Goal: Check status: Check status

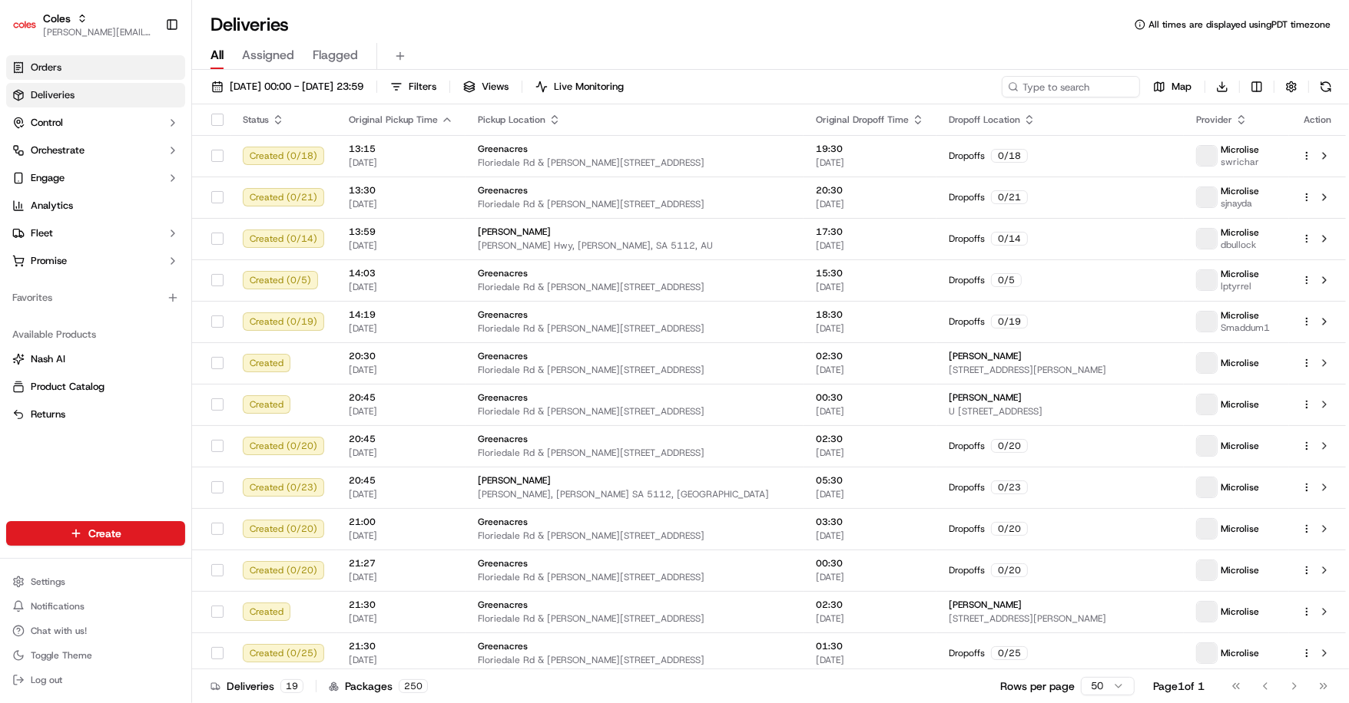
click at [107, 66] on link "Orders" at bounding box center [95, 67] width 179 height 25
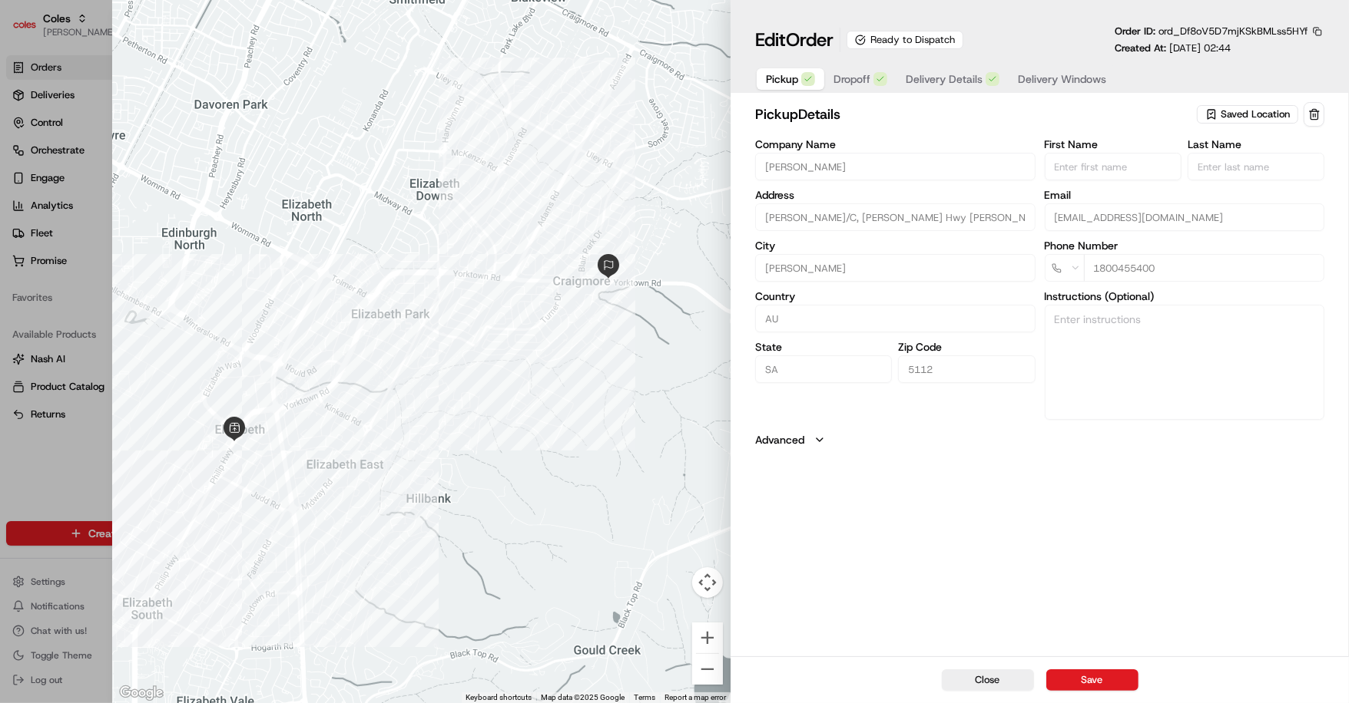
click at [959, 85] on span "Delivery Details" at bounding box center [943, 78] width 77 height 15
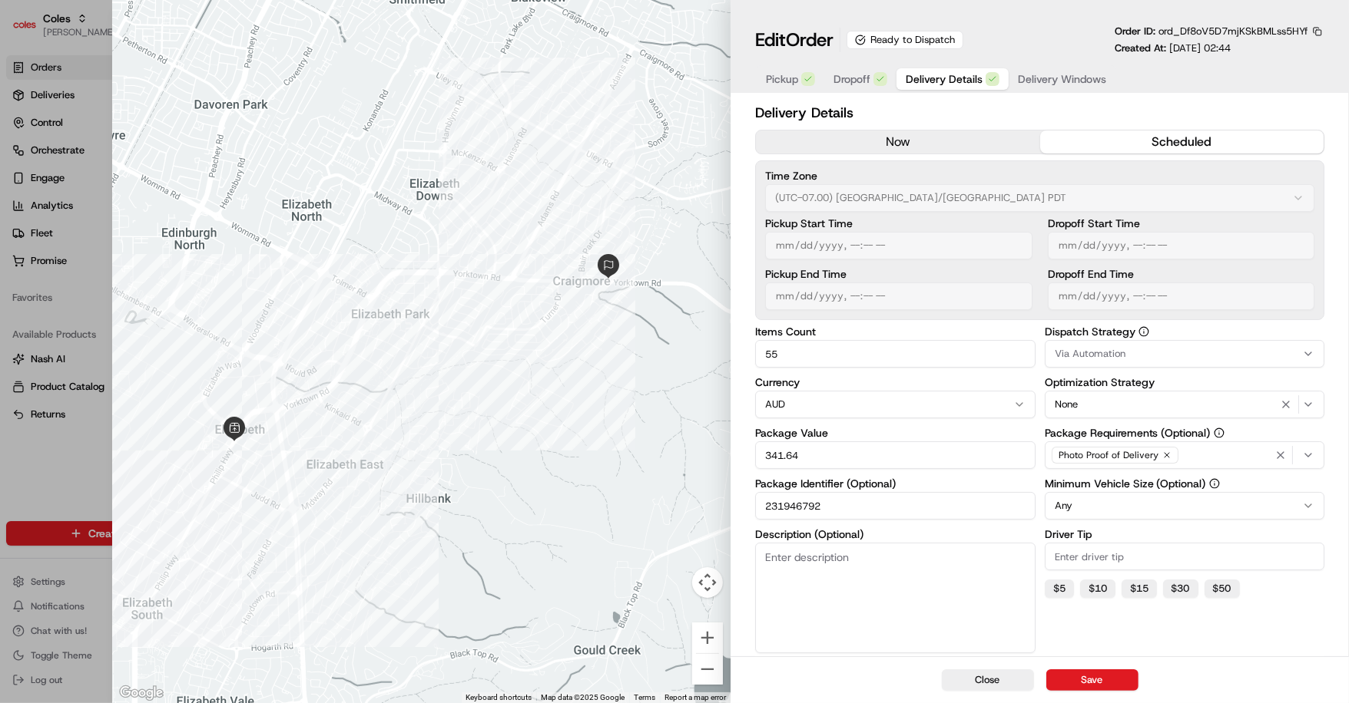
click at [1044, 80] on span "Delivery Windows" at bounding box center [1062, 78] width 88 height 15
click at [951, 80] on span "Delivery Details" at bounding box center [943, 78] width 77 height 15
click at [862, 85] on span "Dropoff" at bounding box center [851, 78] width 37 height 15
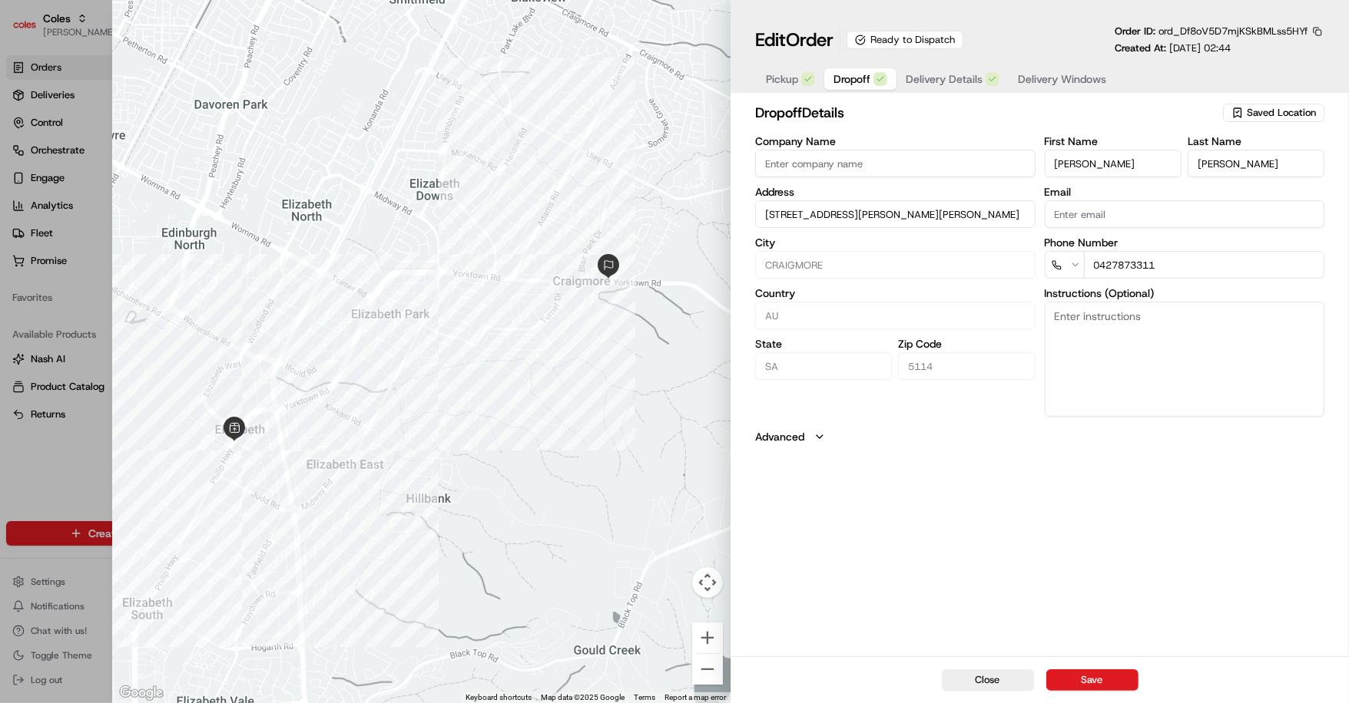
click at [802, 84] on button "Pickup" at bounding box center [790, 79] width 68 height 22
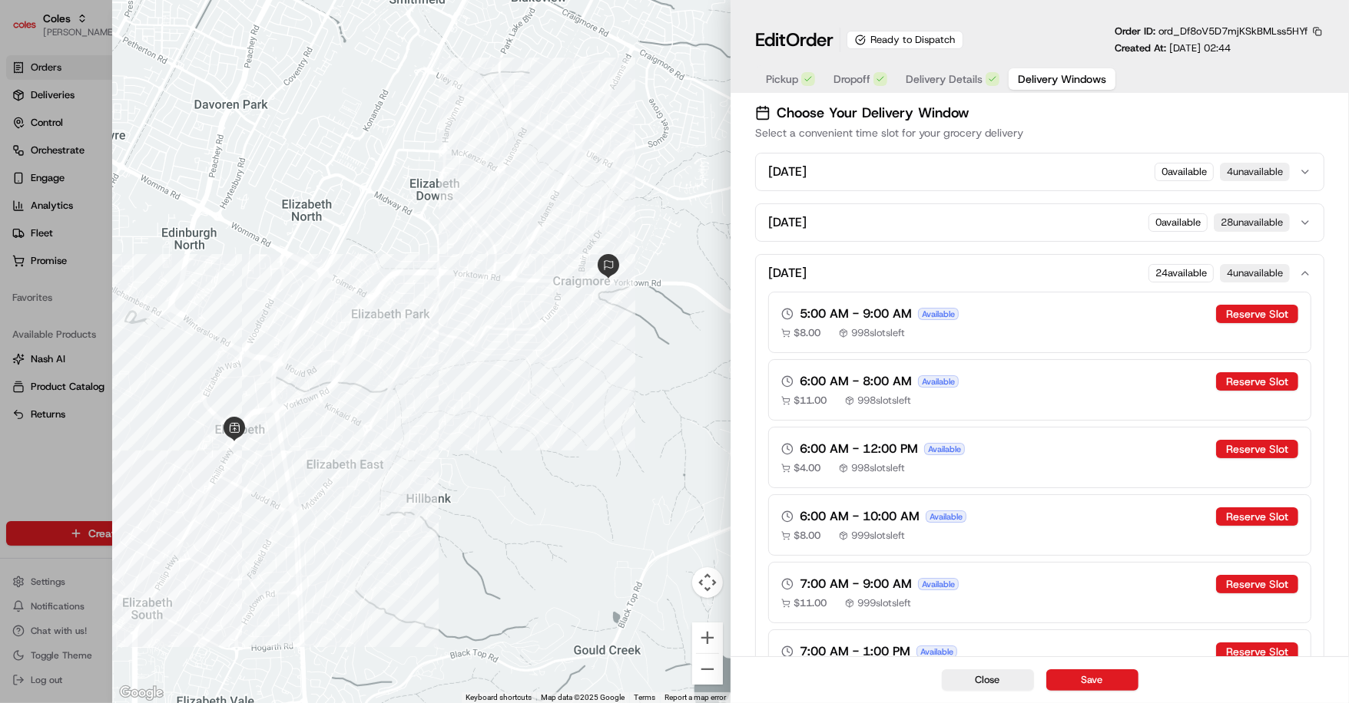
click at [1051, 73] on span "Delivery Windows" at bounding box center [1062, 78] width 88 height 15
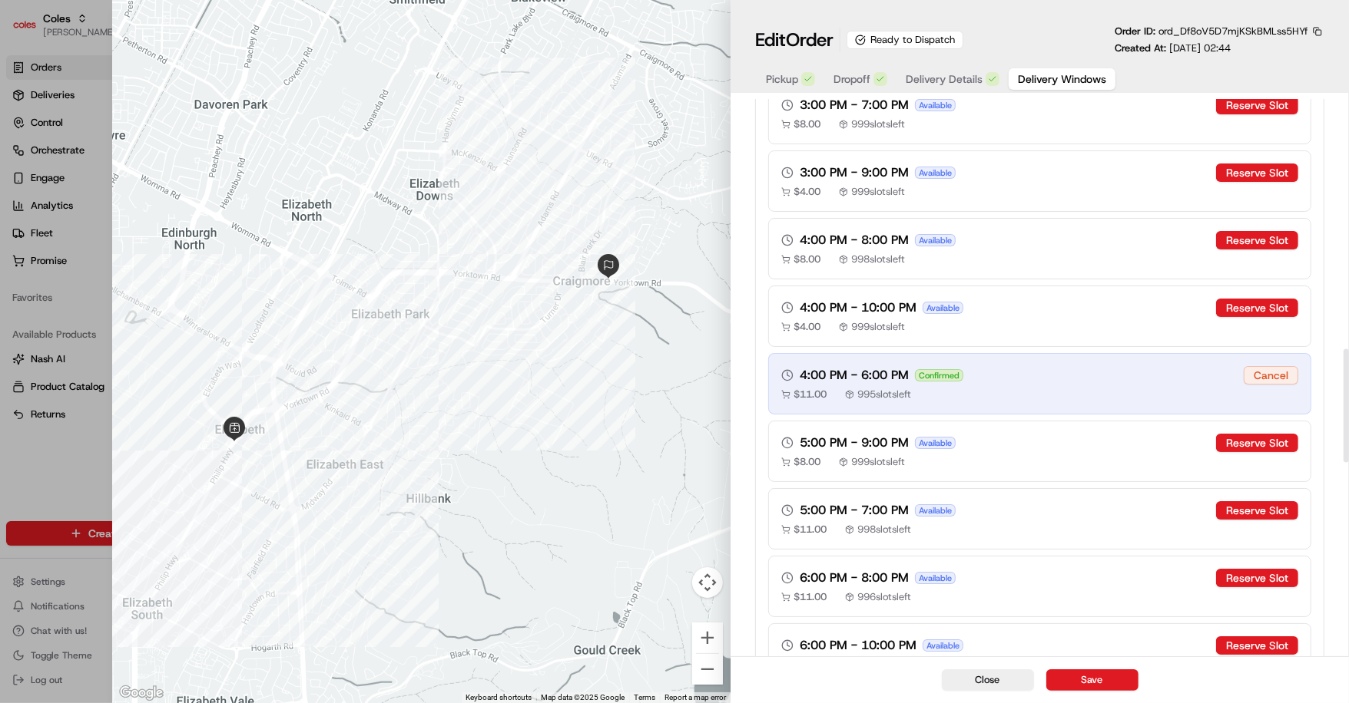
scroll to position [1242, 0]
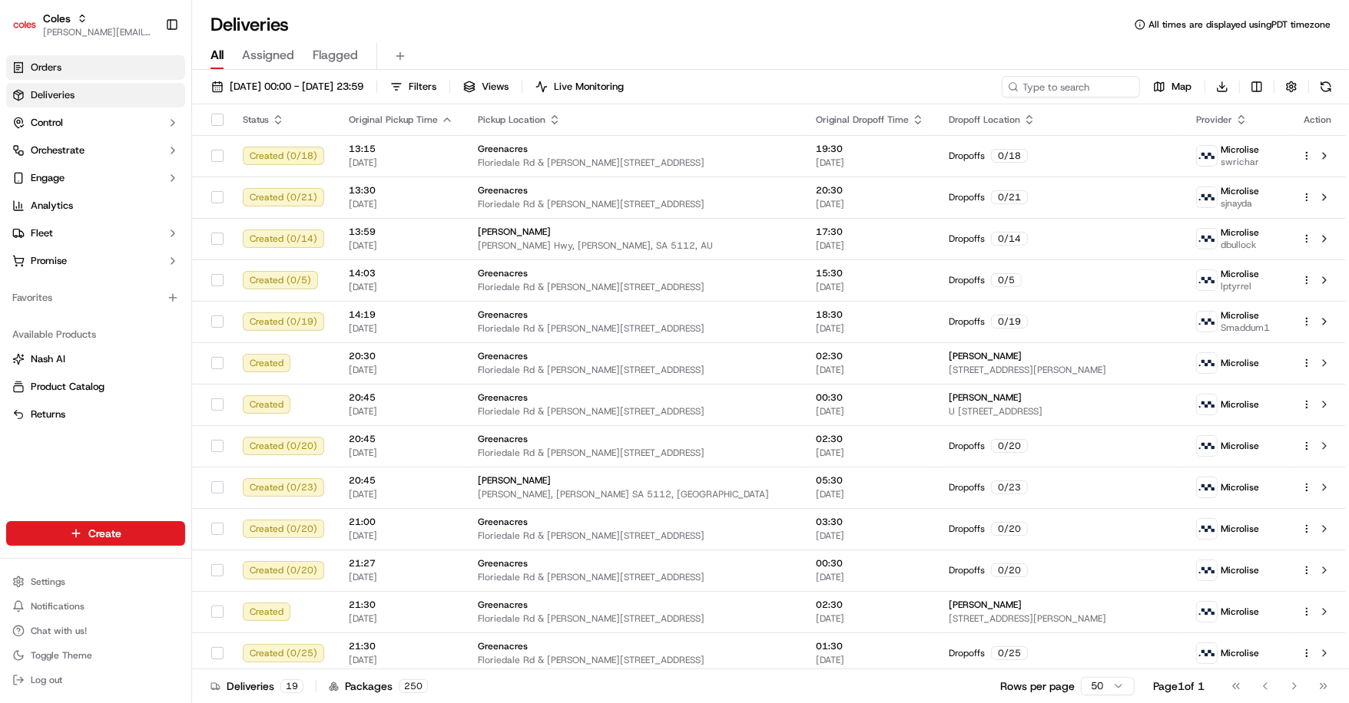
click at [71, 68] on link "Orders" at bounding box center [95, 67] width 179 height 25
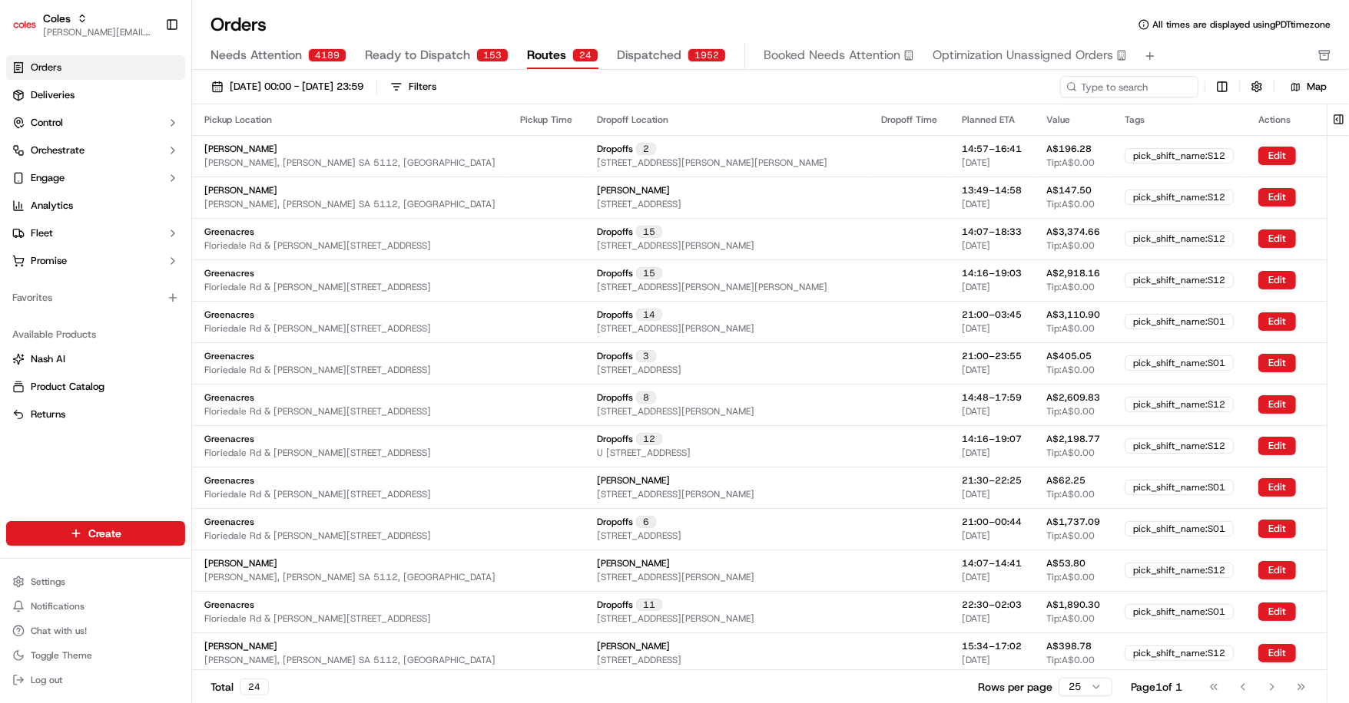
click at [554, 55] on span "Routes" at bounding box center [546, 55] width 39 height 18
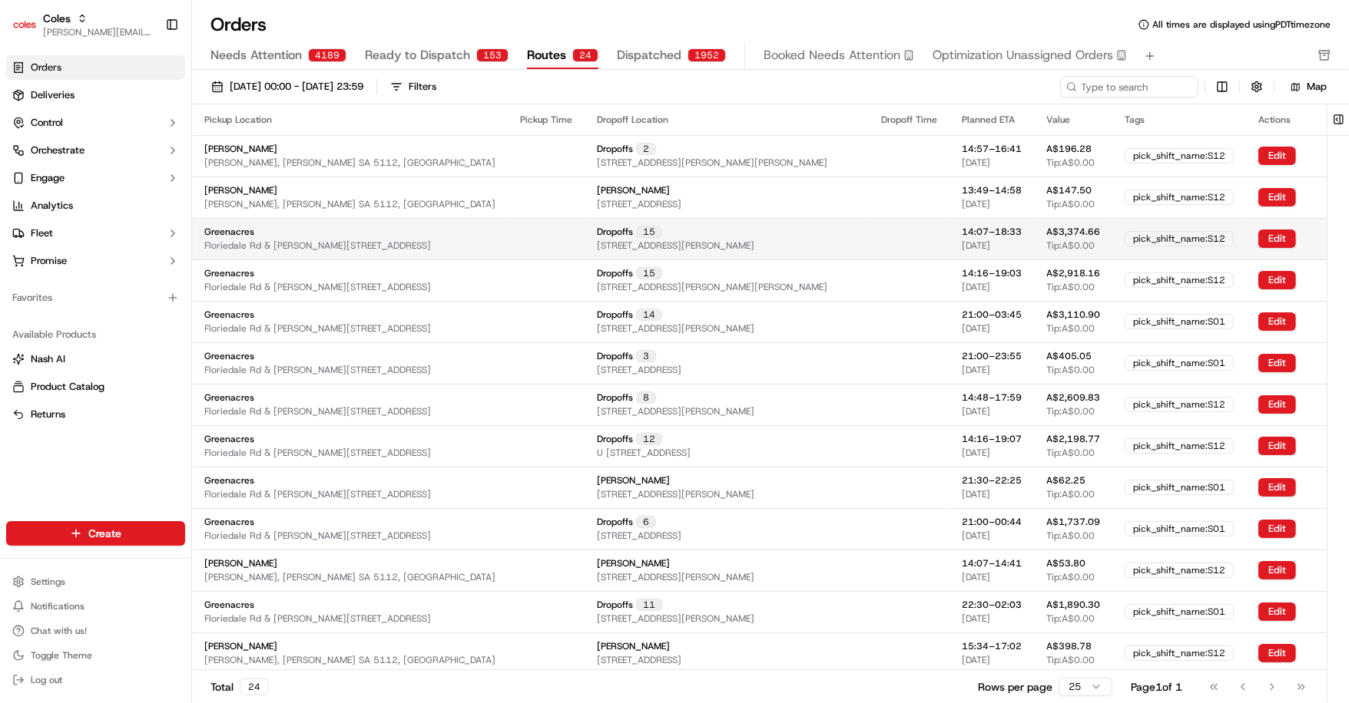
click at [675, 245] on span "4 Neville St, NORTHFIELD, SA 5085, AU" at bounding box center [675, 246] width 157 height 12
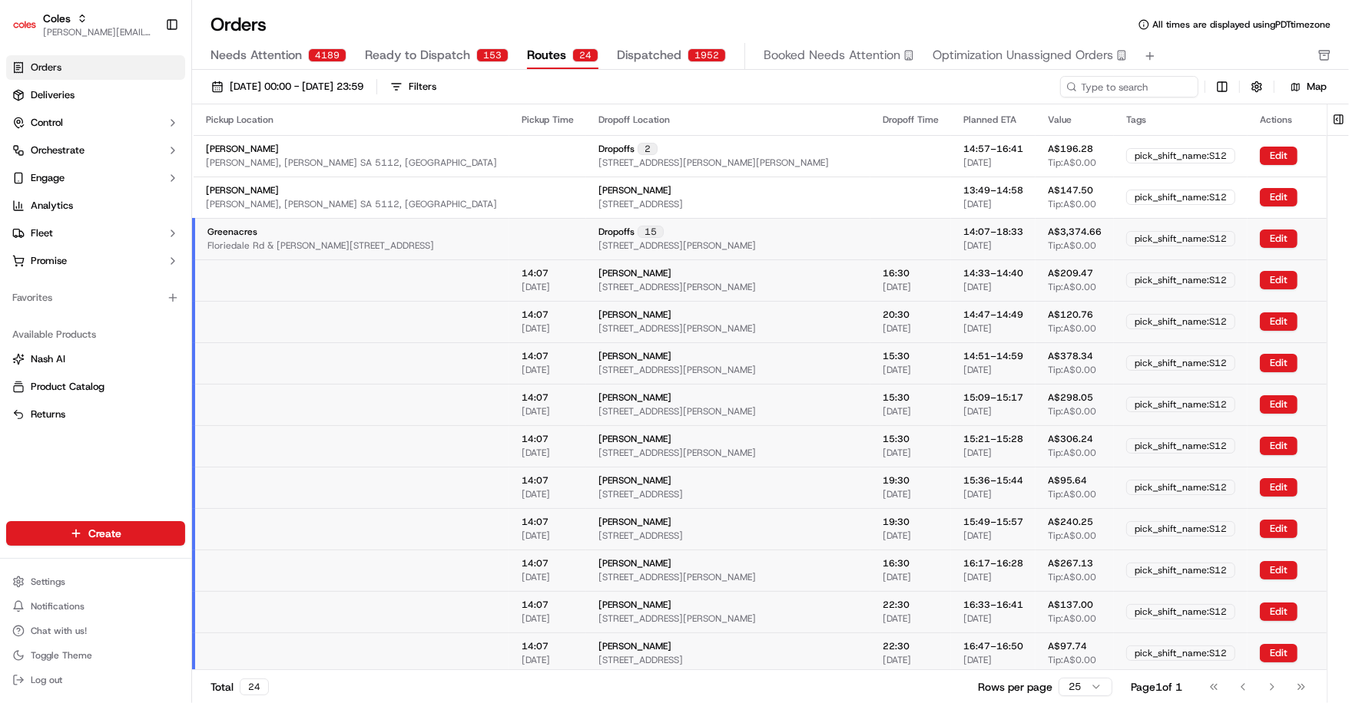
click at [684, 235] on div "Dropoffs 15 4 Neville St, NORTHFIELD, SA 5085, AU" at bounding box center [728, 239] width 260 height 26
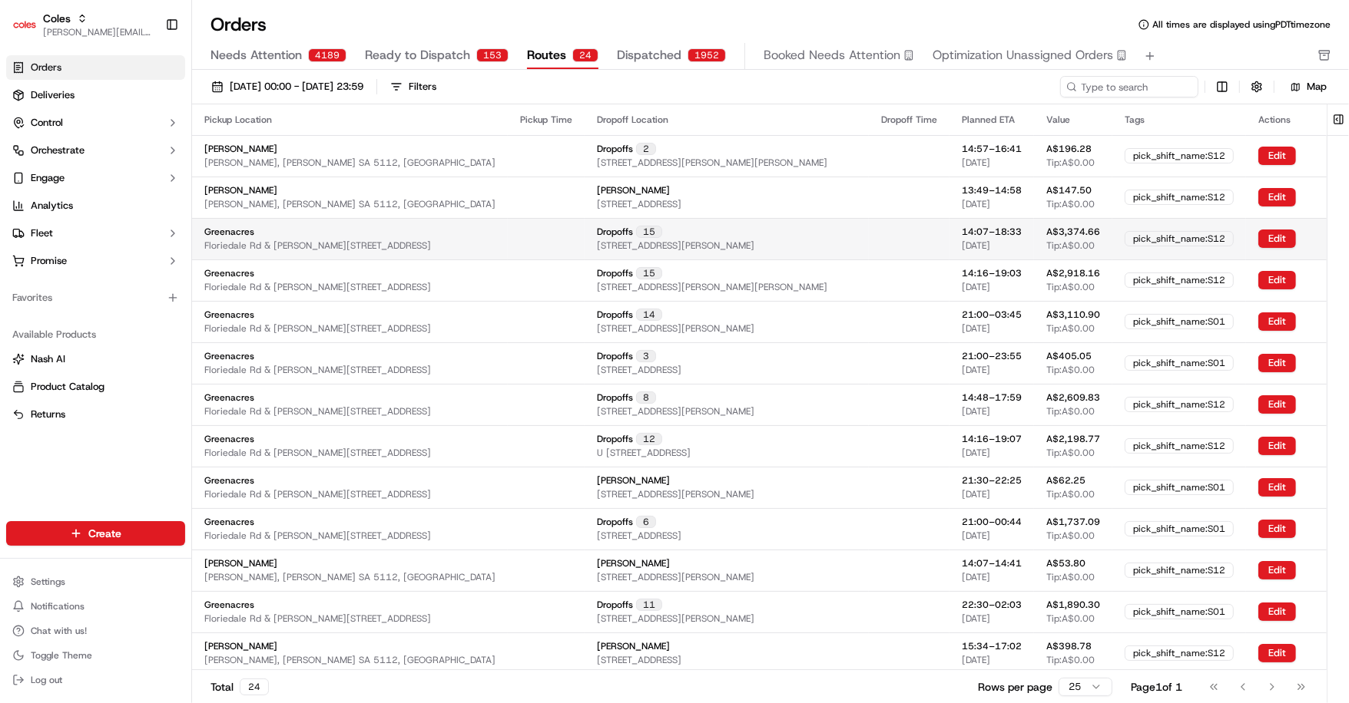
click at [661, 235] on div "Dropoffs 15 4 Neville St, NORTHFIELD, SA 5085, AU" at bounding box center [727, 239] width 260 height 26
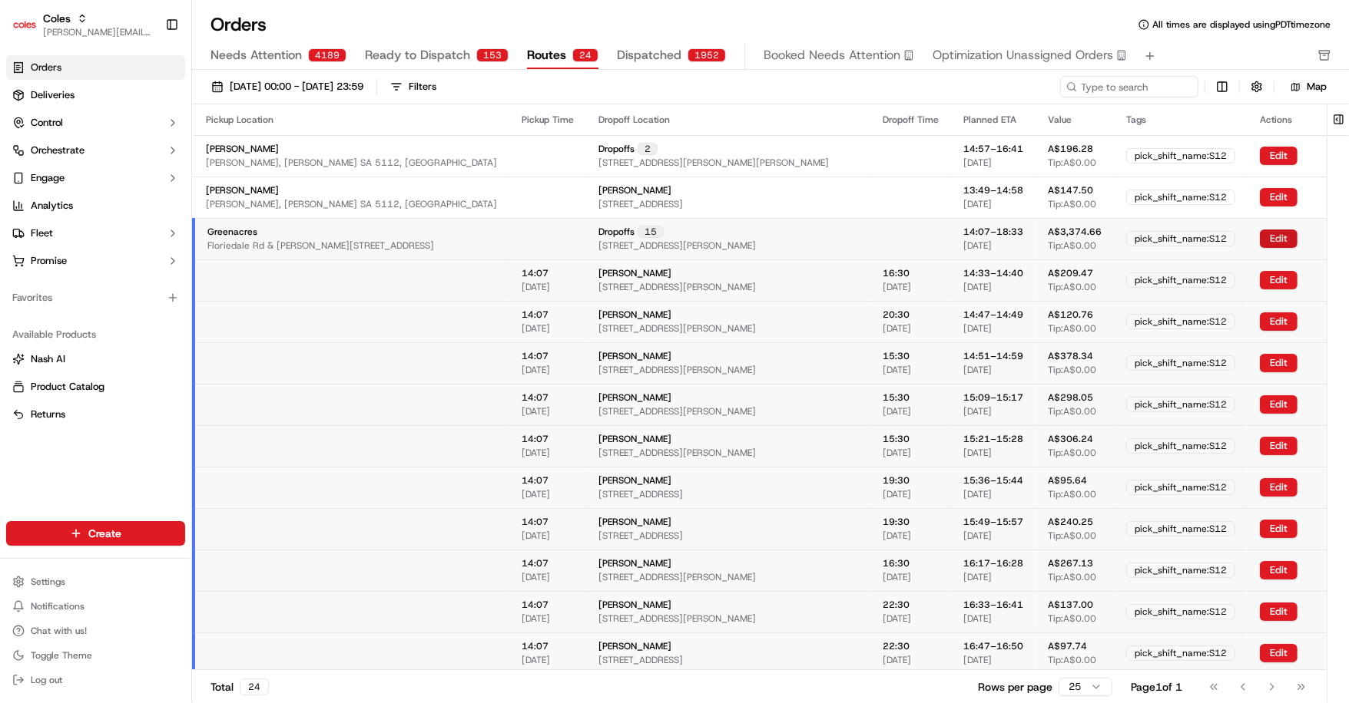
click at [1259, 231] on button "Edit" at bounding box center [1278, 239] width 38 height 18
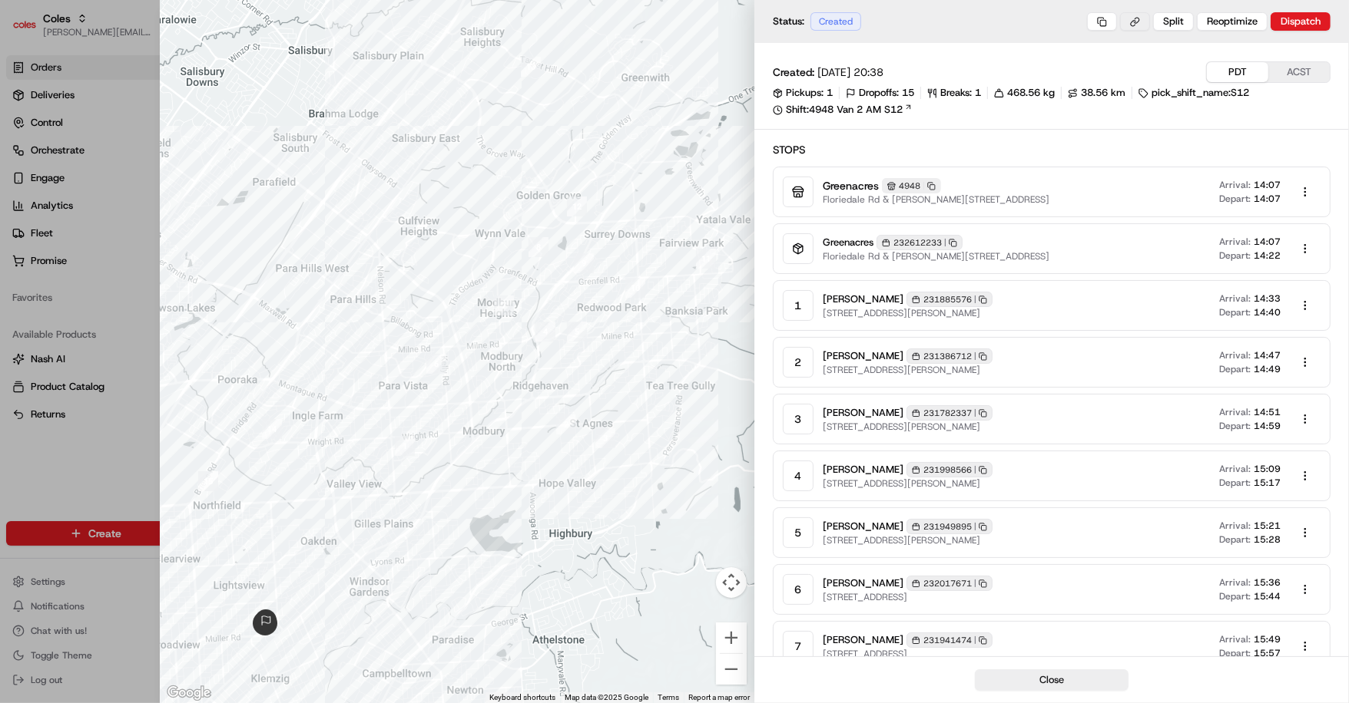
click at [1133, 25] on button at bounding box center [1135, 21] width 30 height 18
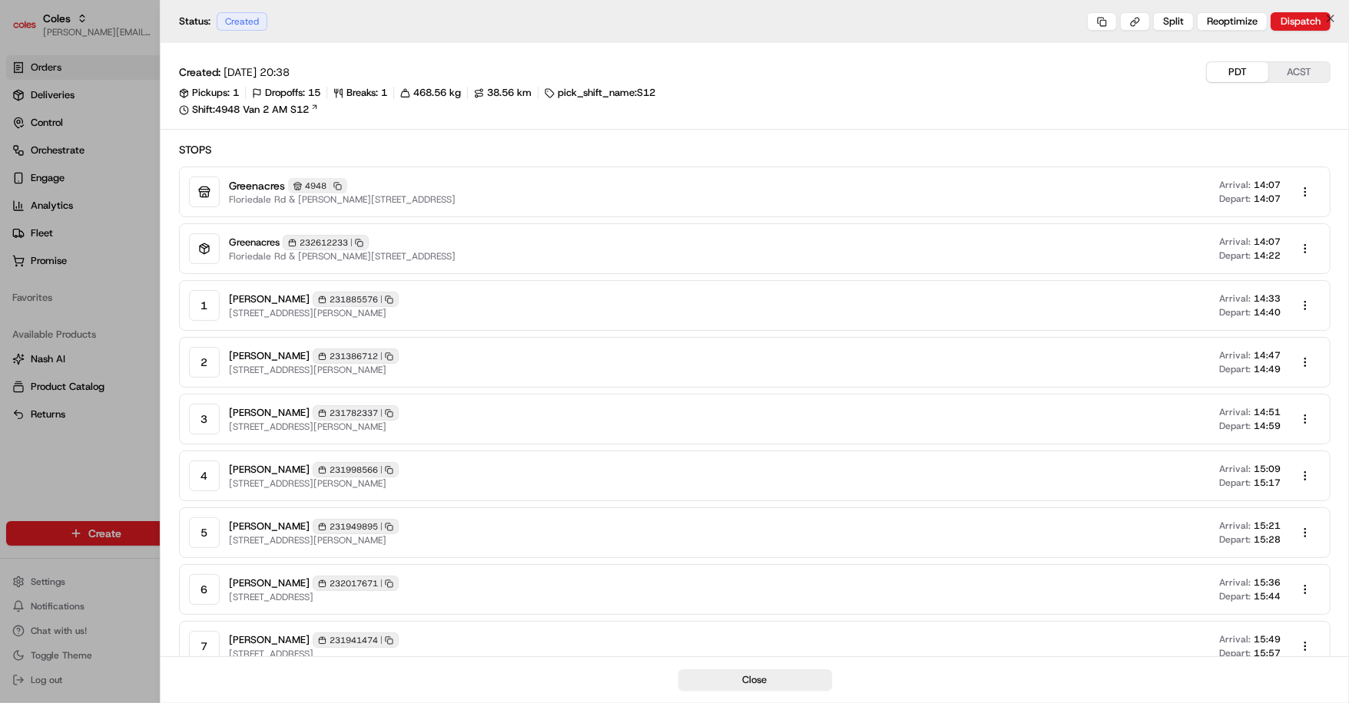
click at [71, 81] on div at bounding box center [674, 351] width 1349 height 703
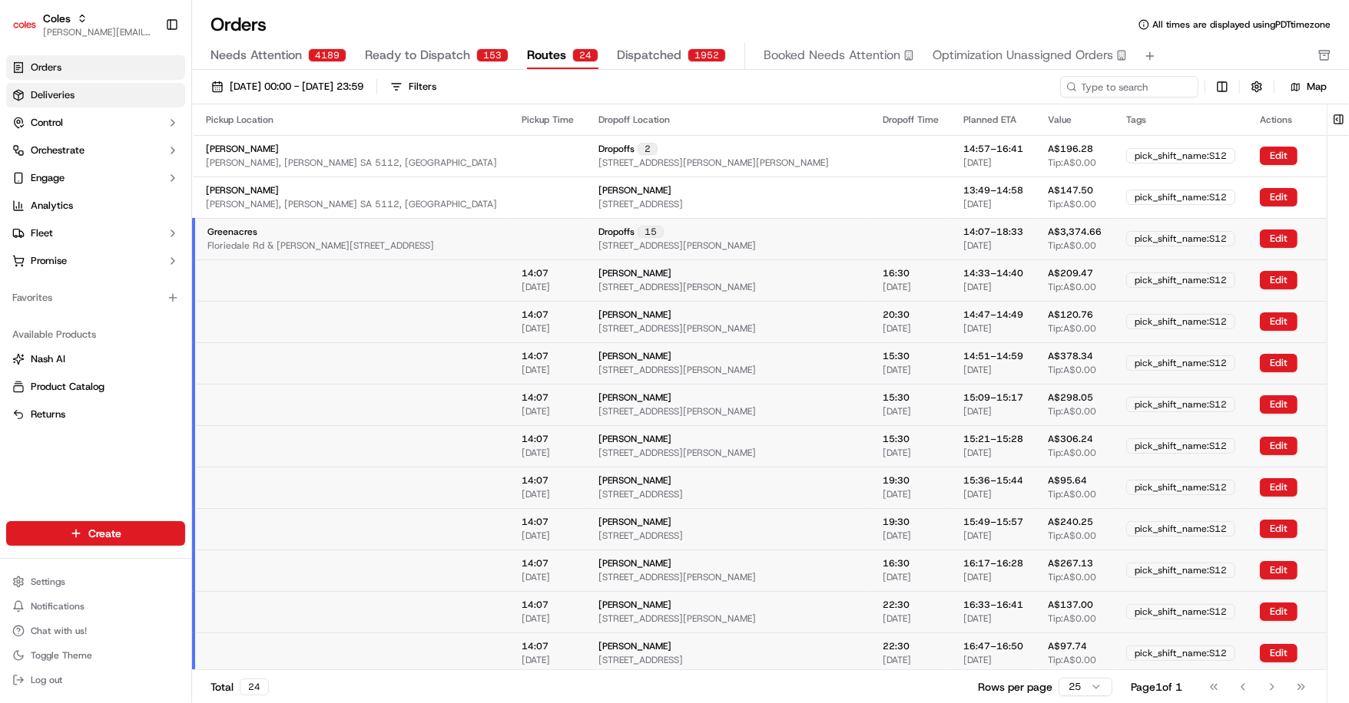
click at [59, 94] on span "Deliveries" at bounding box center [53, 95] width 44 height 14
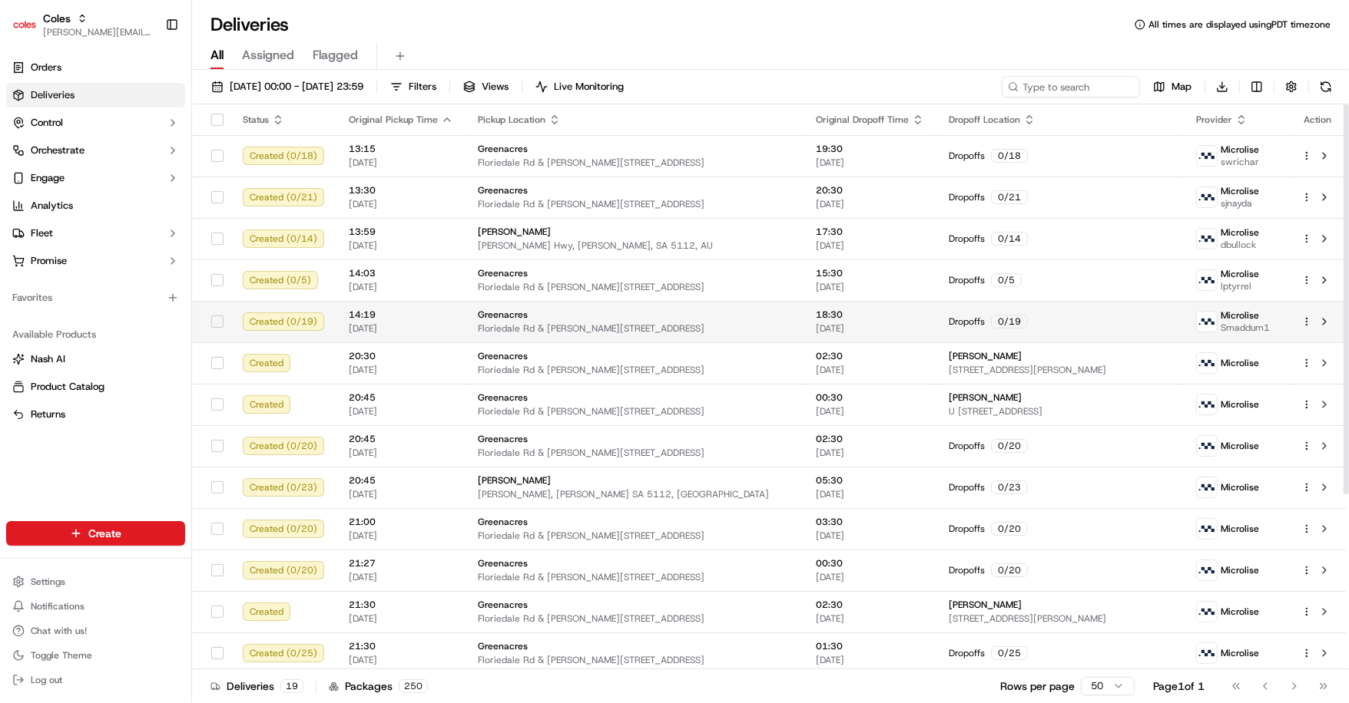
scroll to position [253, 0]
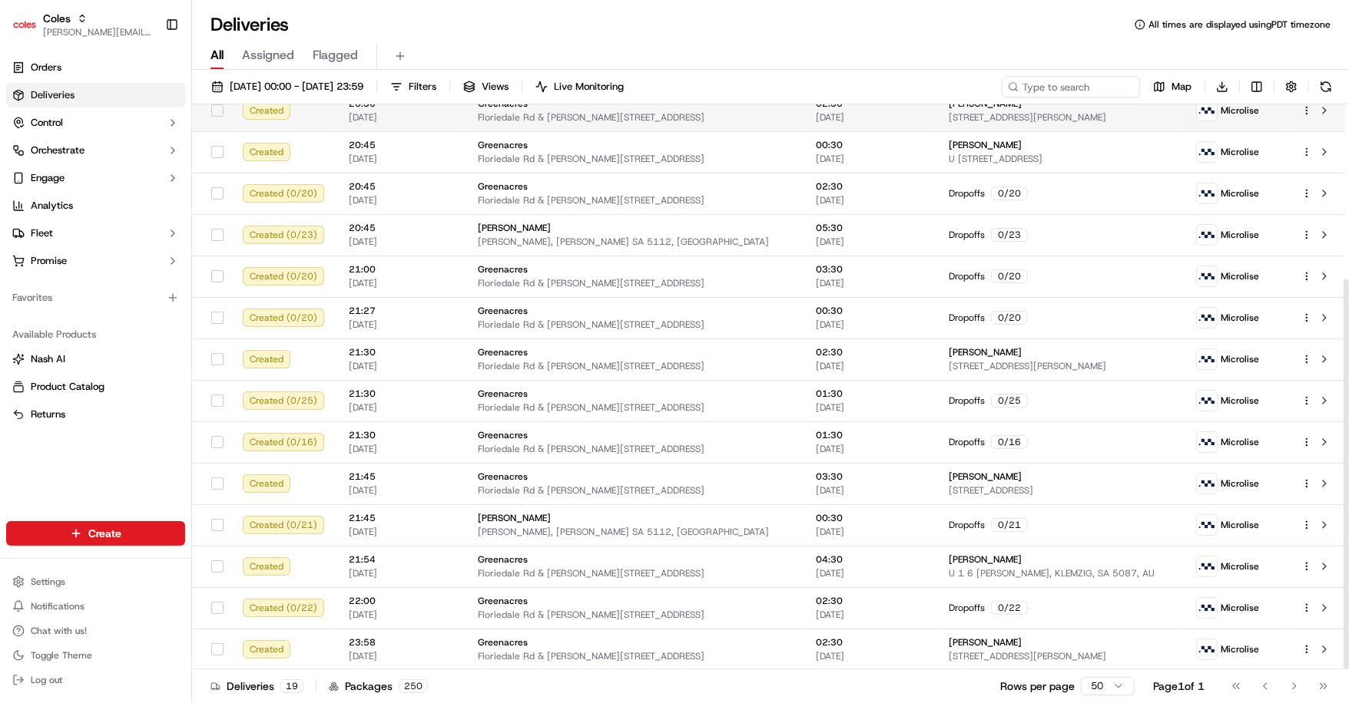
click at [280, 104] on div "Created" at bounding box center [283, 110] width 81 height 18
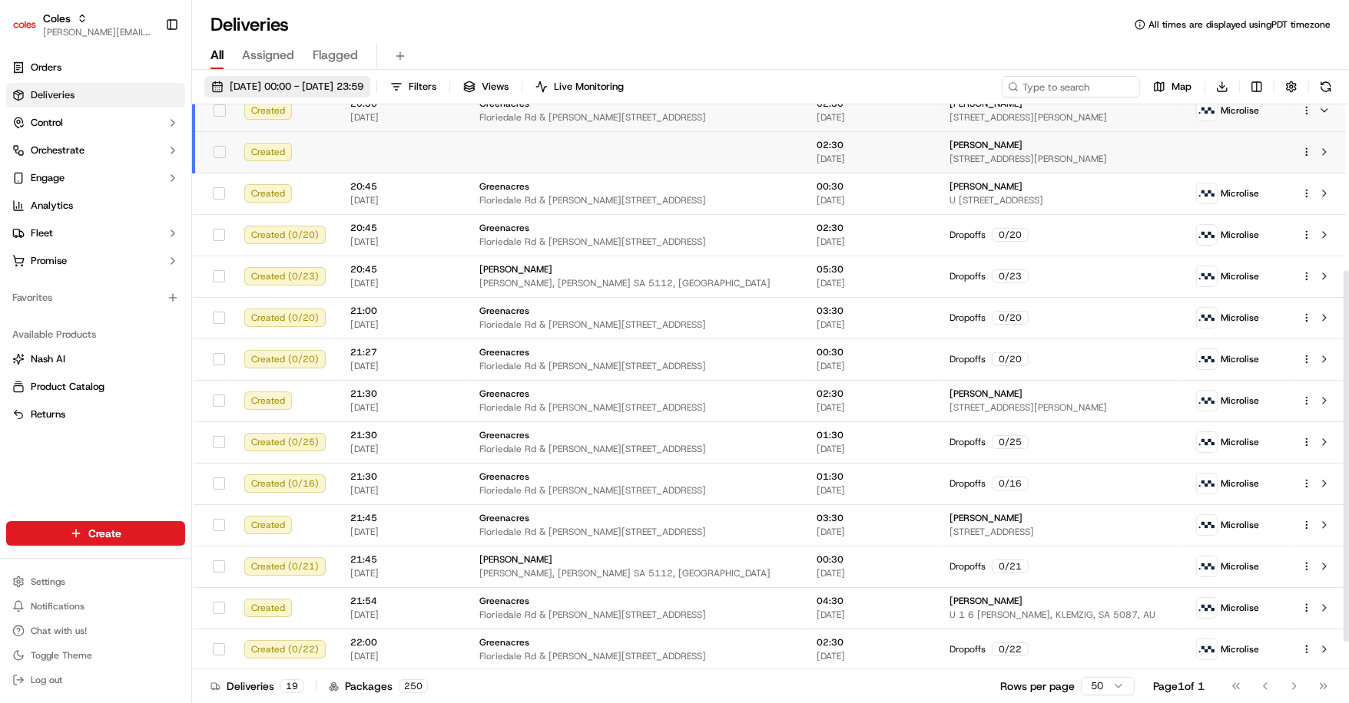
click at [287, 86] on span "17/09/2025 00:00 - 17/09/2025 23:59" at bounding box center [297, 87] width 134 height 14
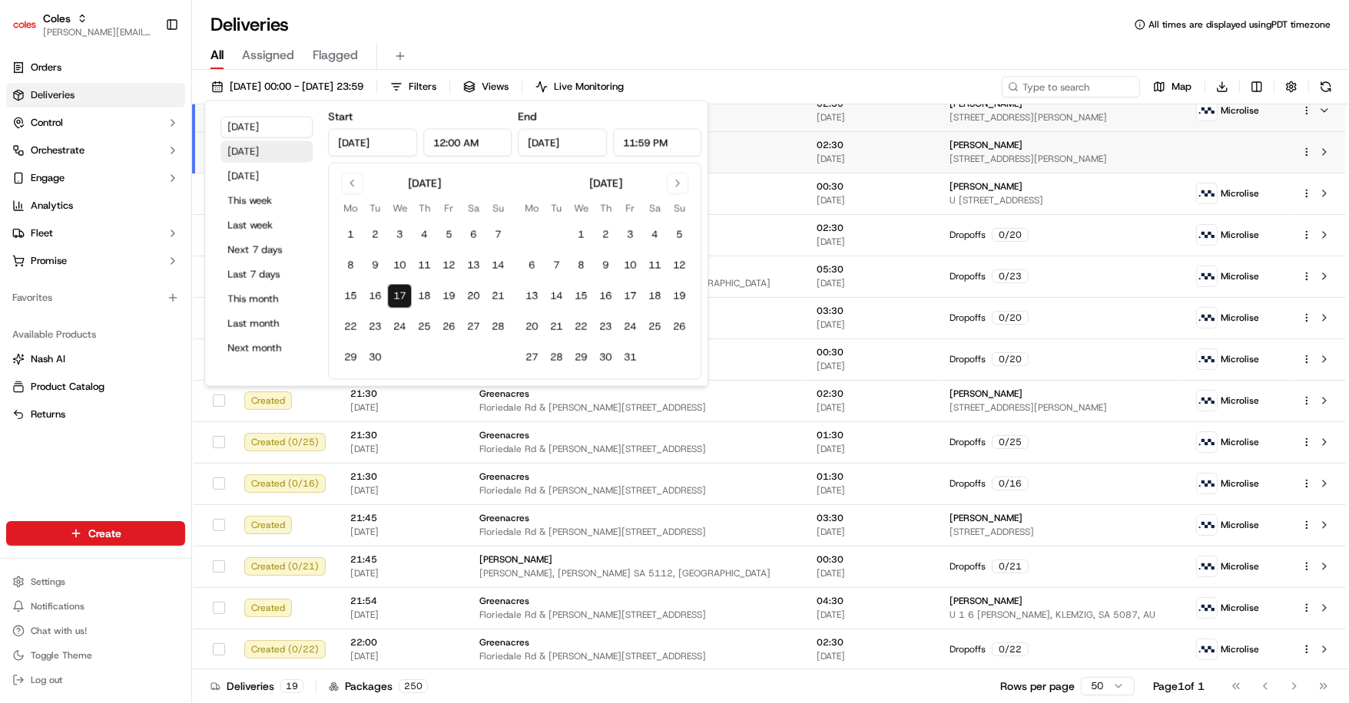
click at [262, 157] on button "Yesterday" at bounding box center [266, 152] width 92 height 22
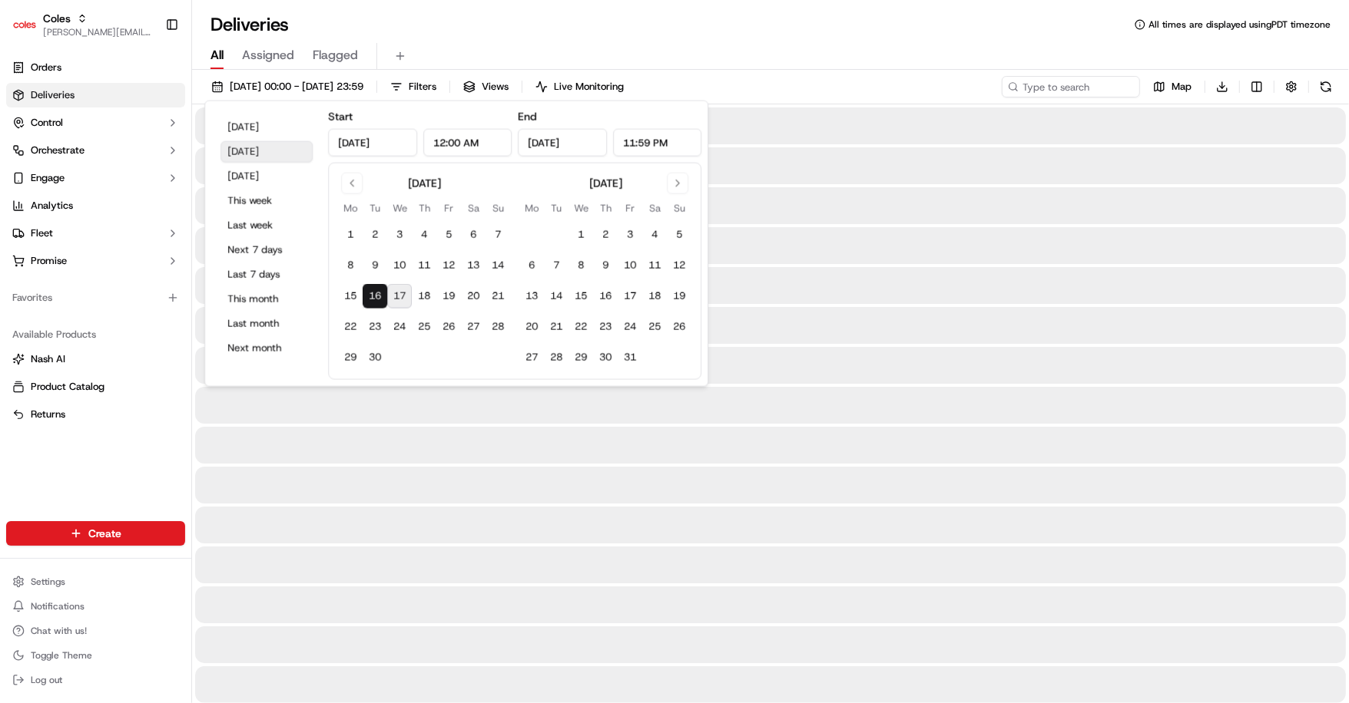
type input "Sep 16, 2025"
click at [879, 48] on div "All Assigned Flagged" at bounding box center [770, 56] width 1157 height 27
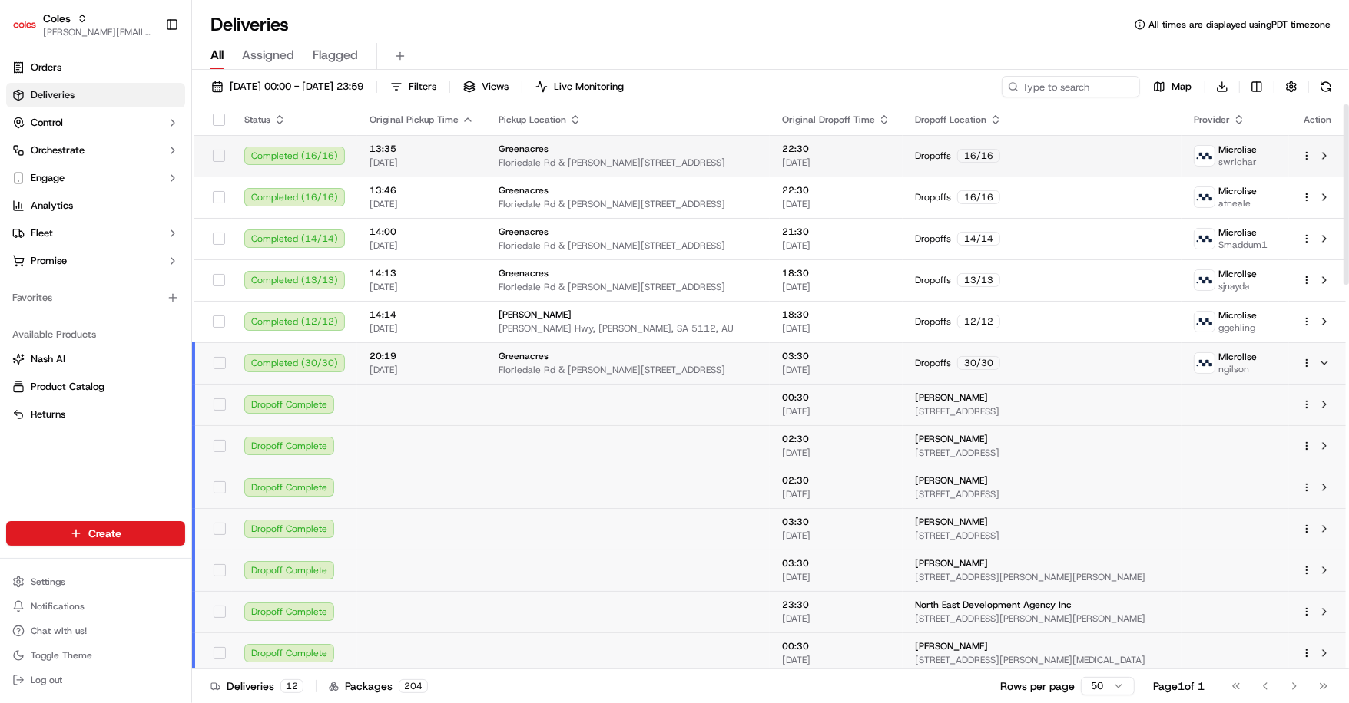
click at [993, 155] on div "Dropoffs 16 / 16" at bounding box center [1042, 156] width 254 height 14
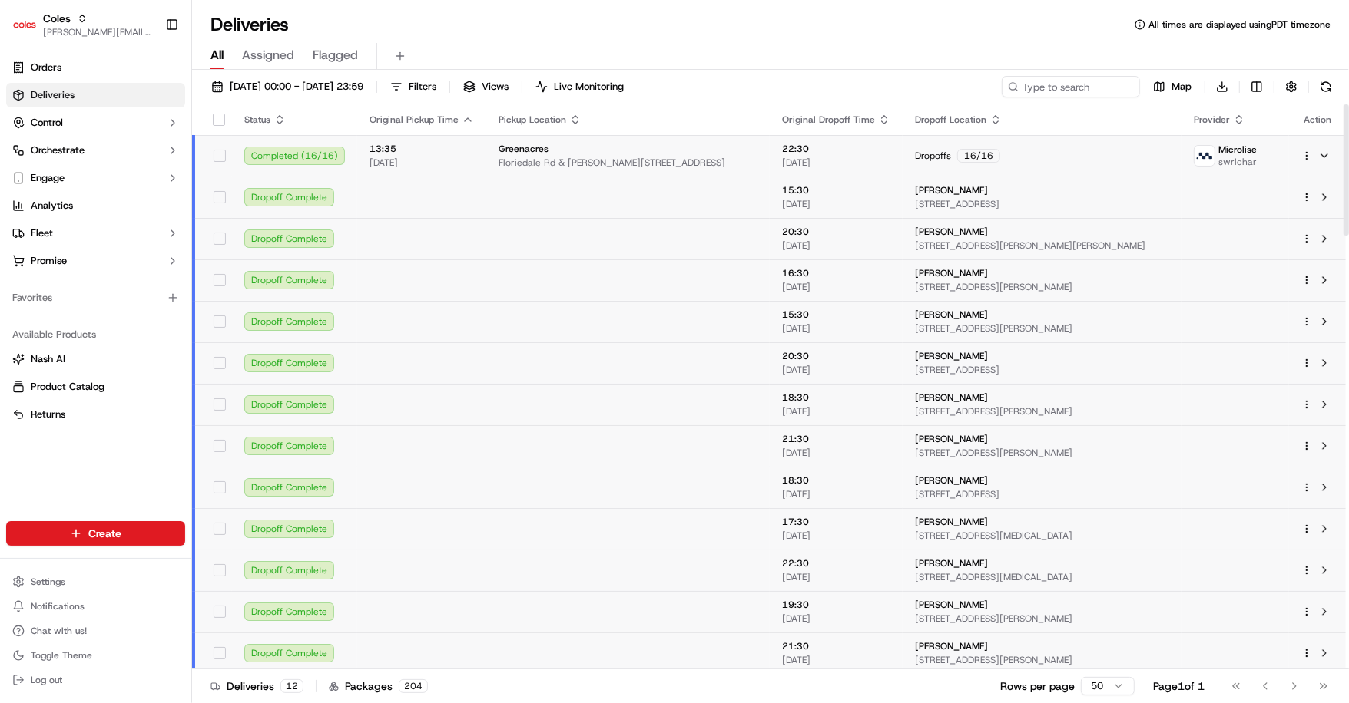
click at [701, 157] on span "Floriedale Rd & Muller Rd, Greenacres, SA 5086, AU" at bounding box center [627, 163] width 259 height 12
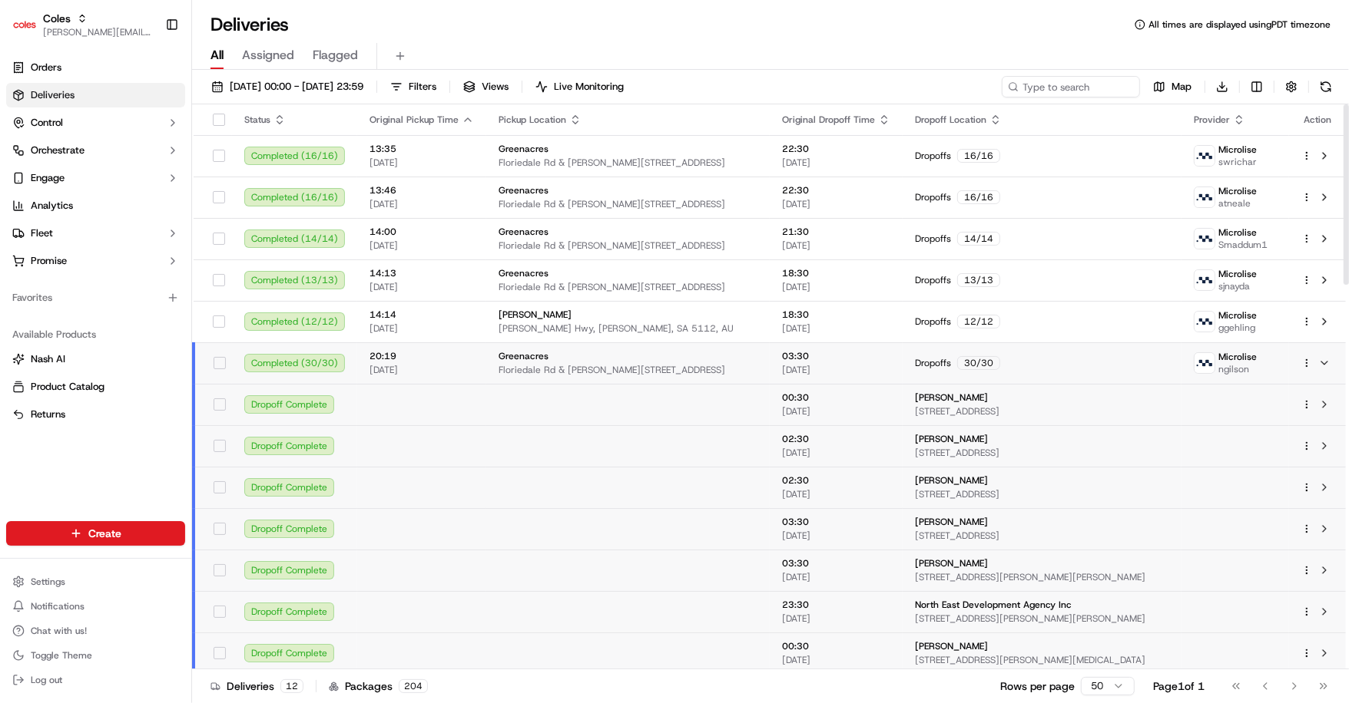
click at [570, 365] on span "Floriedale Rd & Muller Rd, Greenacres, SA 5086, AU" at bounding box center [627, 370] width 259 height 12
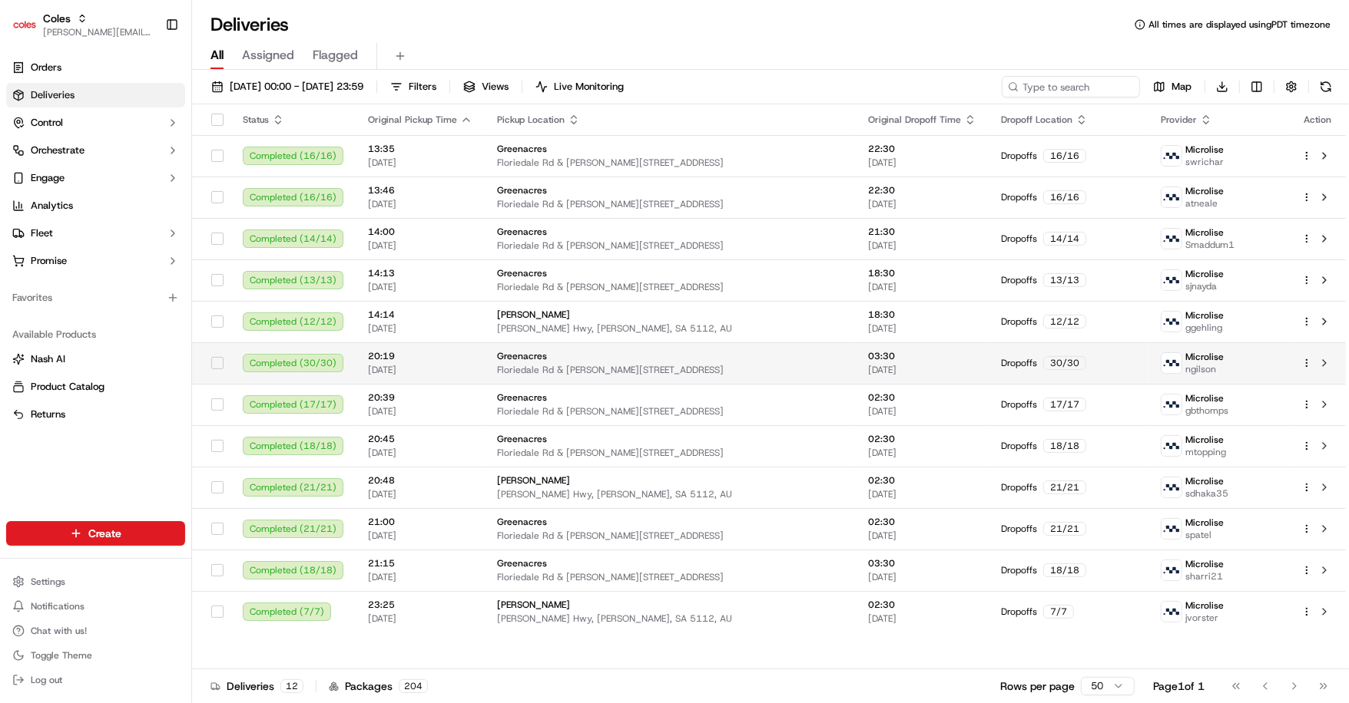
click at [640, 369] on span "Floriedale Rd & Muller Rd, Greenacres, SA 5086, AU" at bounding box center [670, 370] width 346 height 12
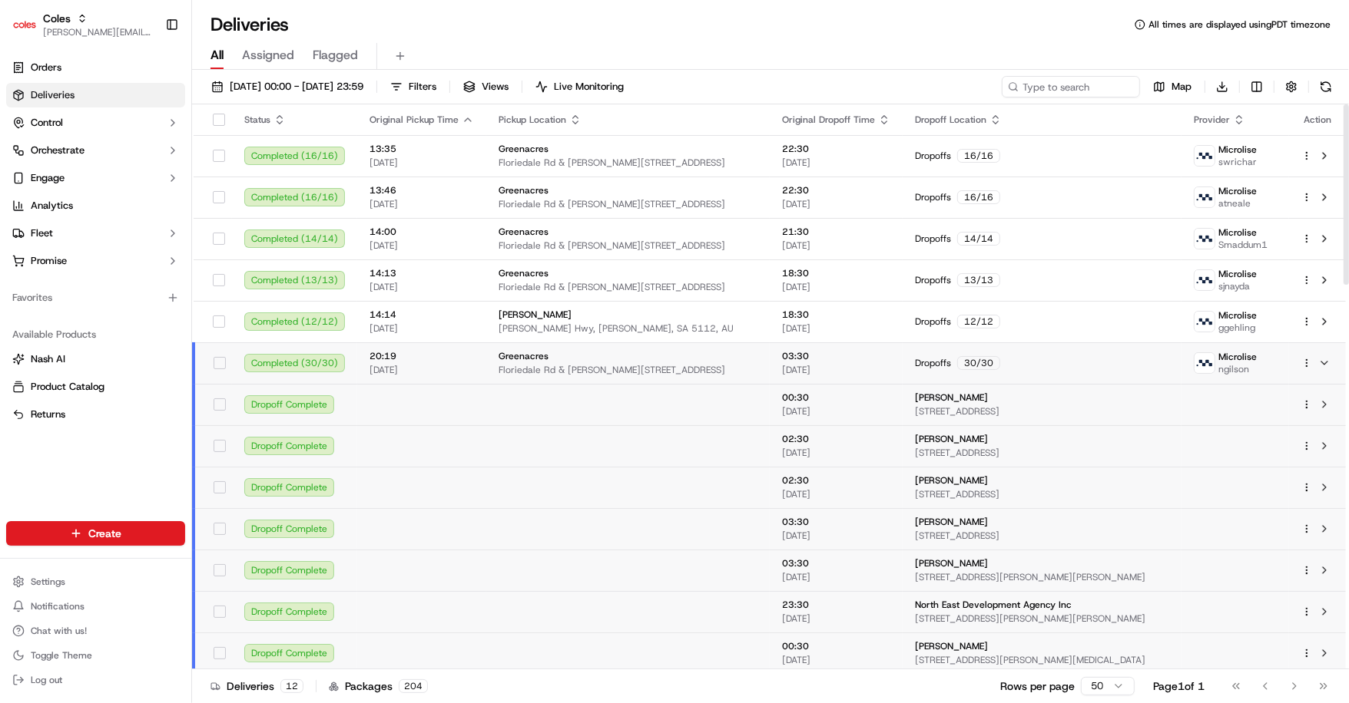
click at [486, 379] on td "Greenacres Floriedale Rd & Muller Rd, Greenacres, SA 5086, AU" at bounding box center [627, 363] width 283 height 41
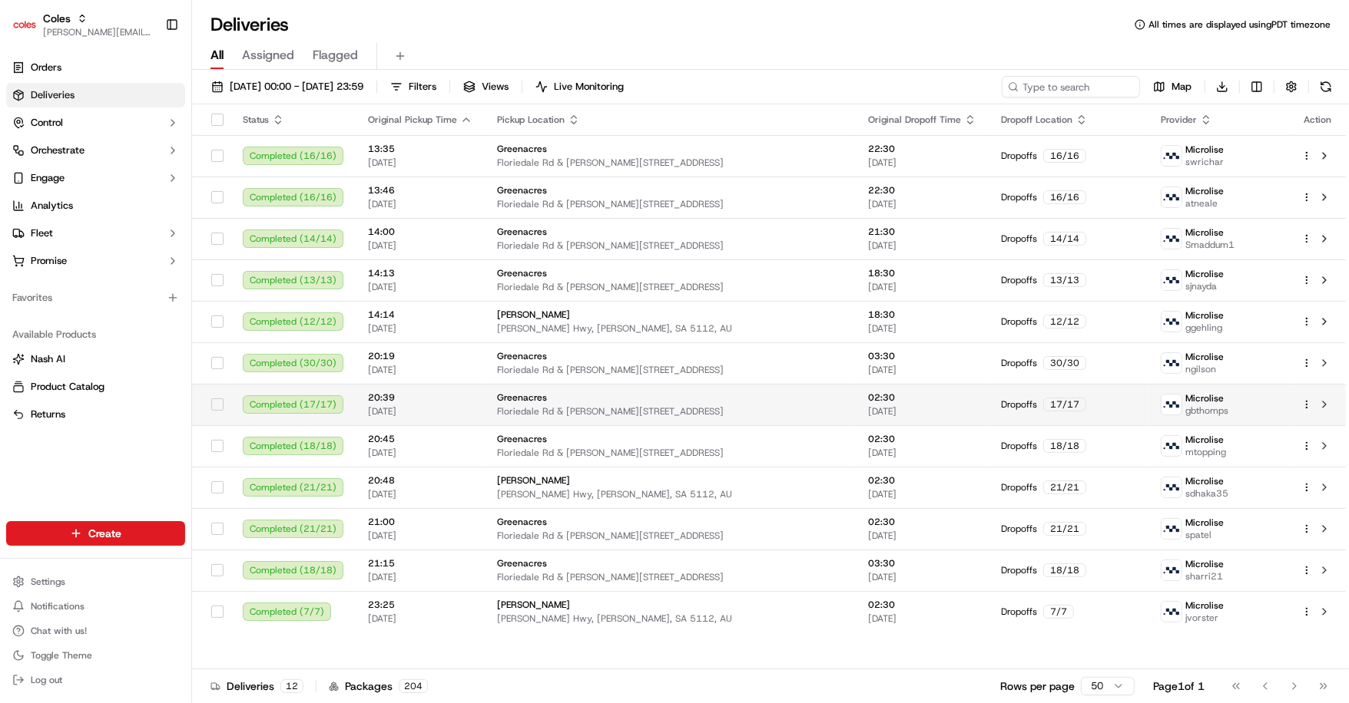
click at [1120, 403] on div "Dropoffs 17 / 17" at bounding box center [1068, 405] width 134 height 14
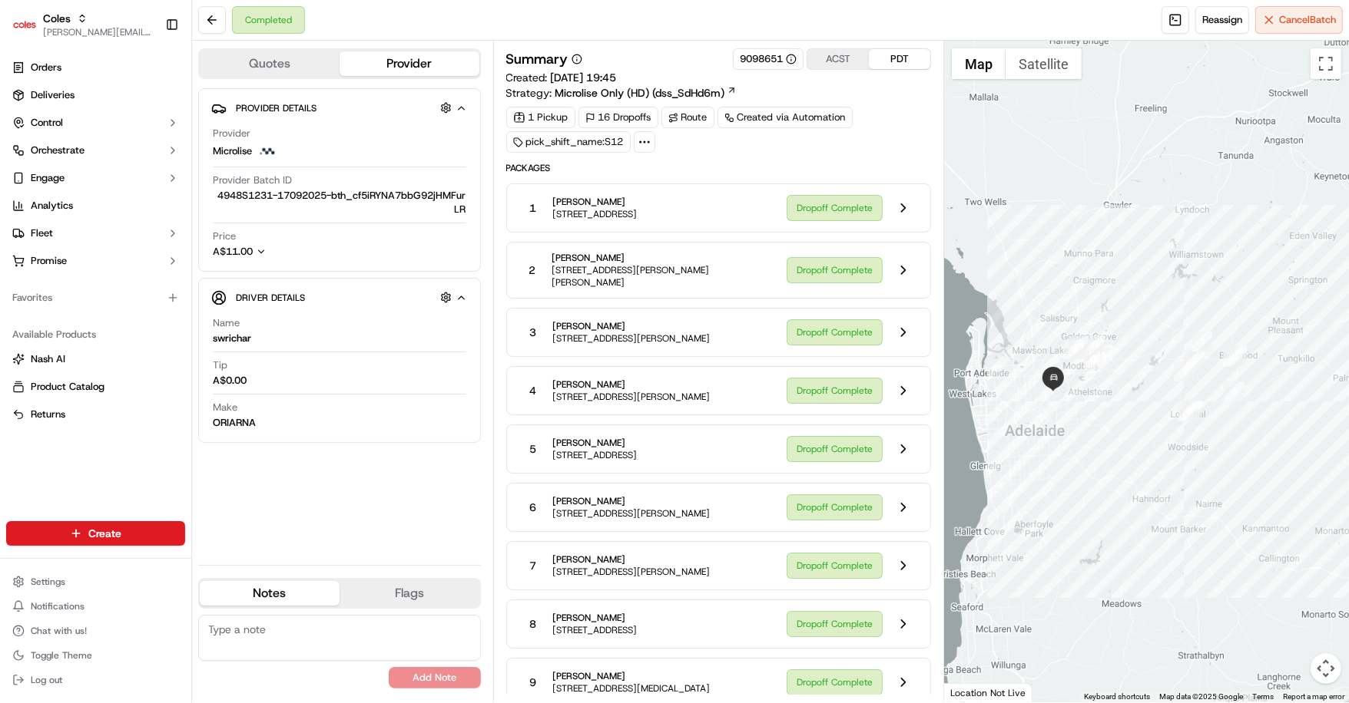
click at [650, 139] on icon at bounding box center [644, 142] width 14 height 14
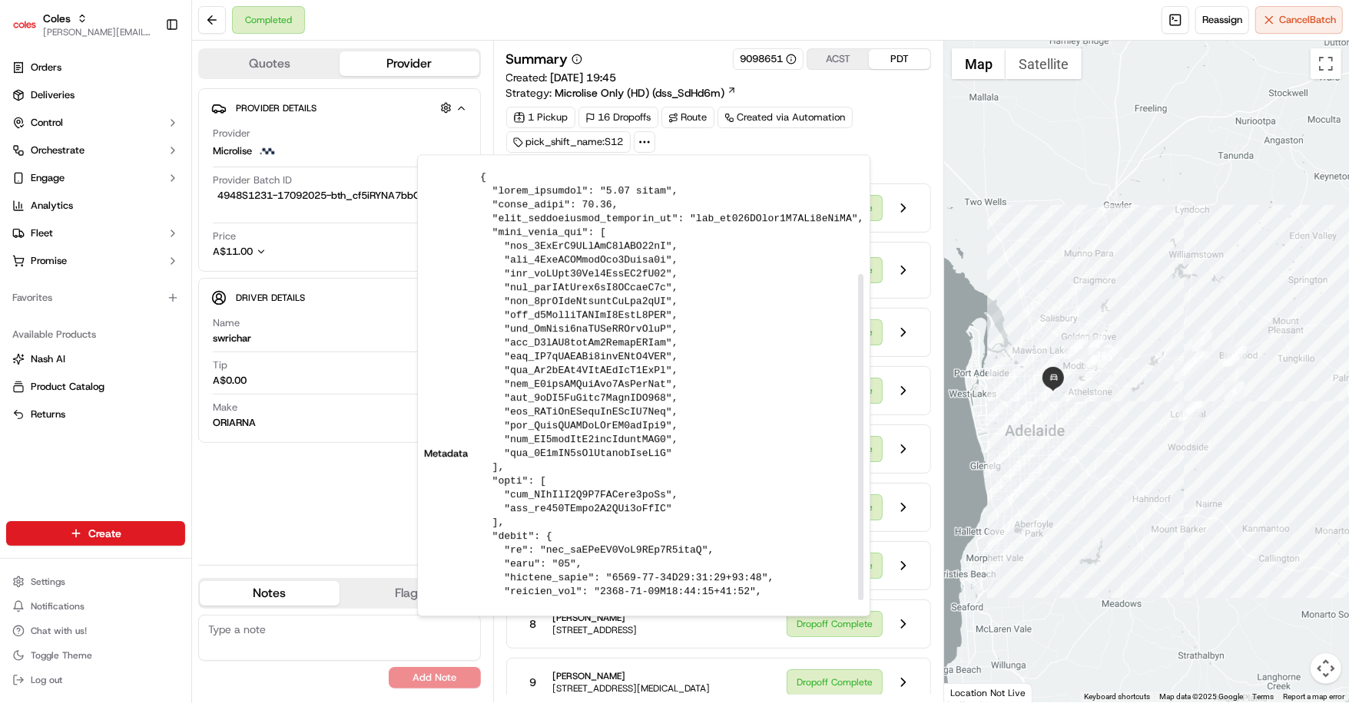
scroll to position [137, 0]
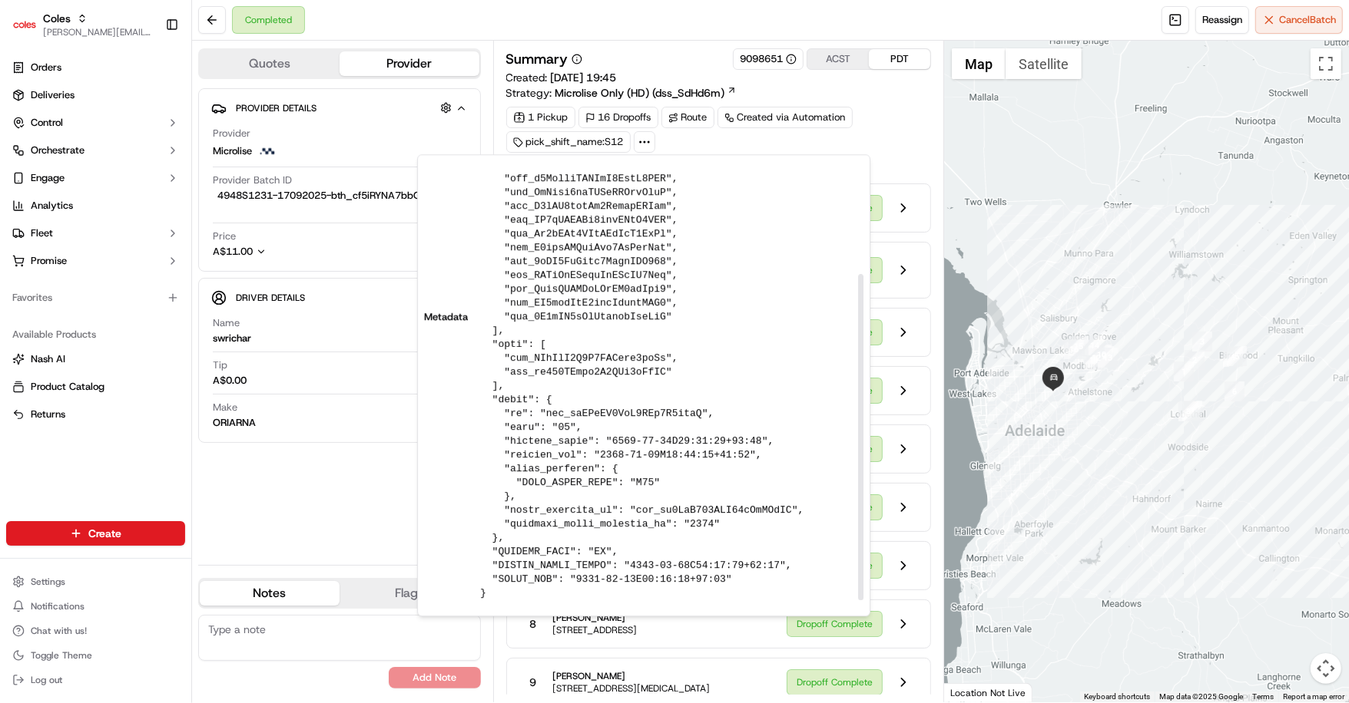
click at [540, 564] on pre at bounding box center [671, 317] width 383 height 567
click at [517, 577] on pre at bounding box center [671, 317] width 383 height 567
click at [519, 561] on pre at bounding box center [671, 317] width 383 height 567
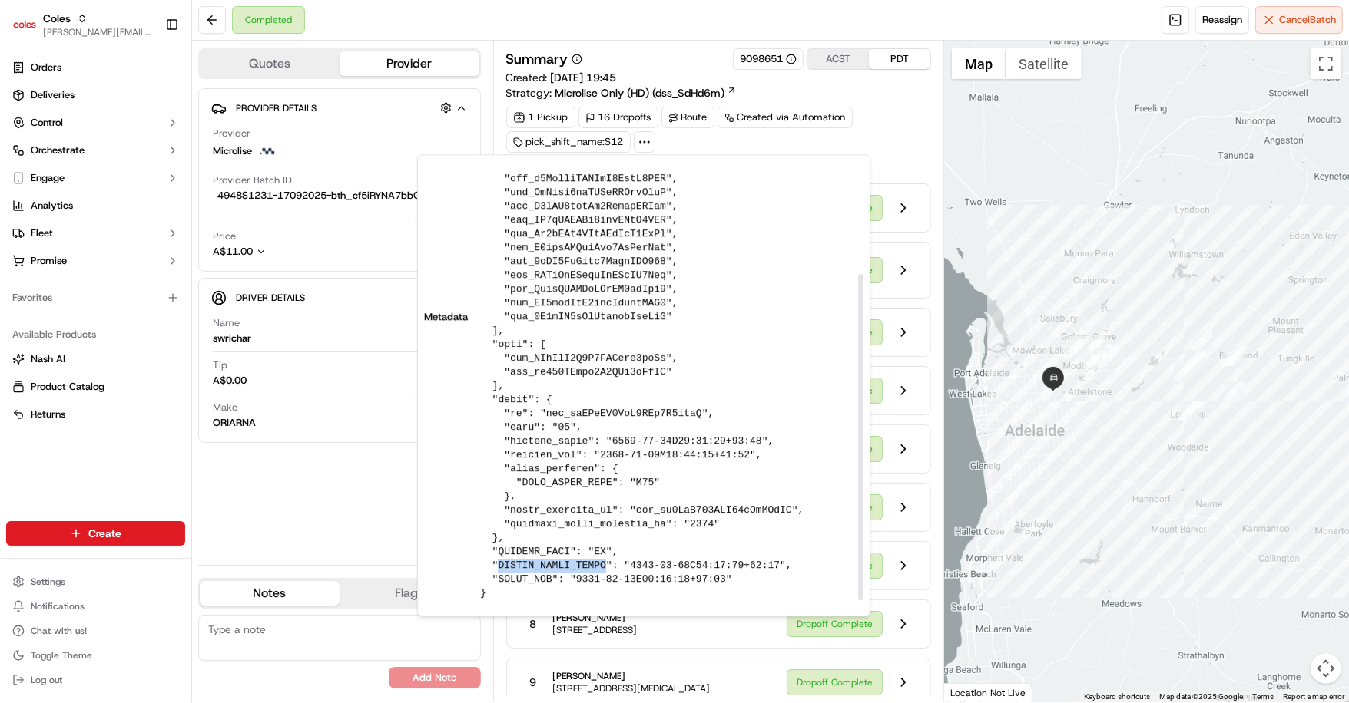
click at [519, 561] on pre at bounding box center [671, 317] width 383 height 567
click at [489, 567] on pre at bounding box center [671, 317] width 383 height 567
drag, startPoint x: 489, startPoint y: 567, endPoint x: 746, endPoint y: 584, distance: 257.1
click at [746, 584] on pre at bounding box center [671, 317] width 383 height 567
copy pre ""ACTUAL_ROUTE_START": "2025-09-16T20:51:12+00:00", "ROUTE_END": "2025-09-17T03:…"
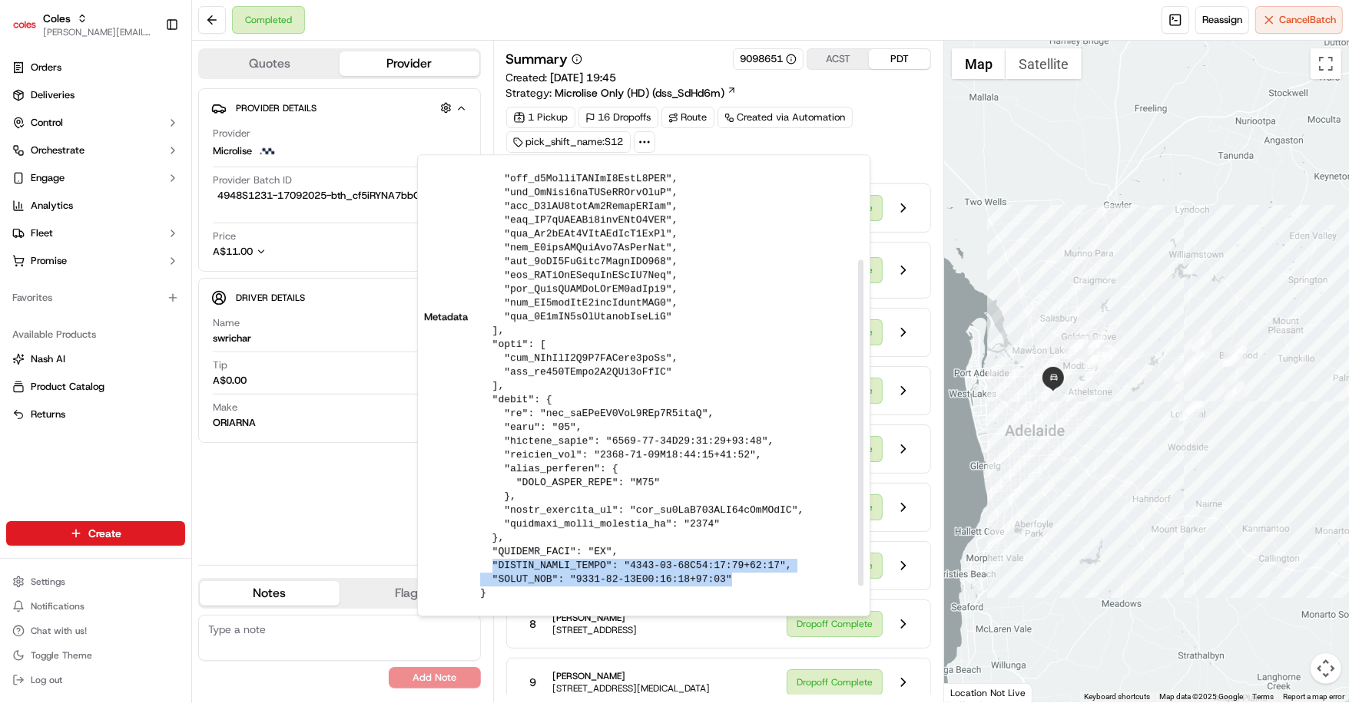
scroll to position [0, 0]
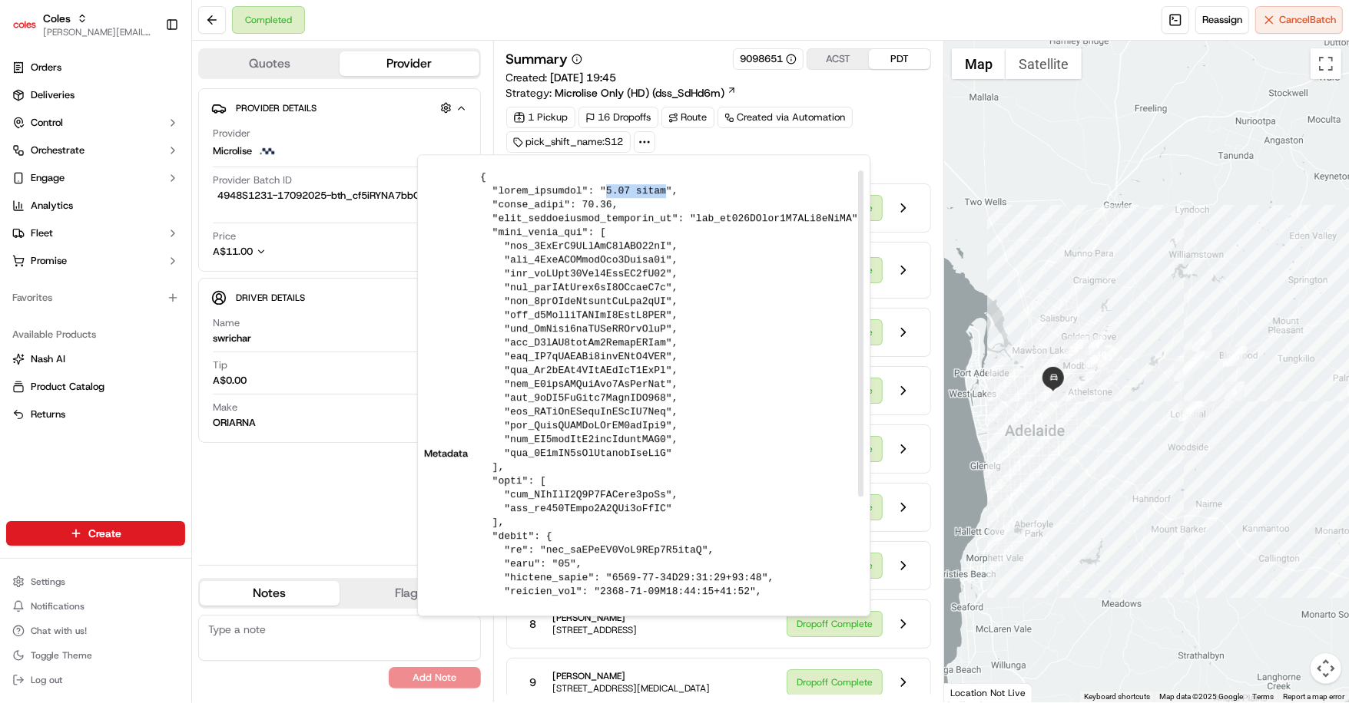
drag, startPoint x: 604, startPoint y: 193, endPoint x: 665, endPoint y: 194, distance: 61.4
click at [665, 194] on pre at bounding box center [671, 453] width 383 height 567
copy pre "5.87 hours"
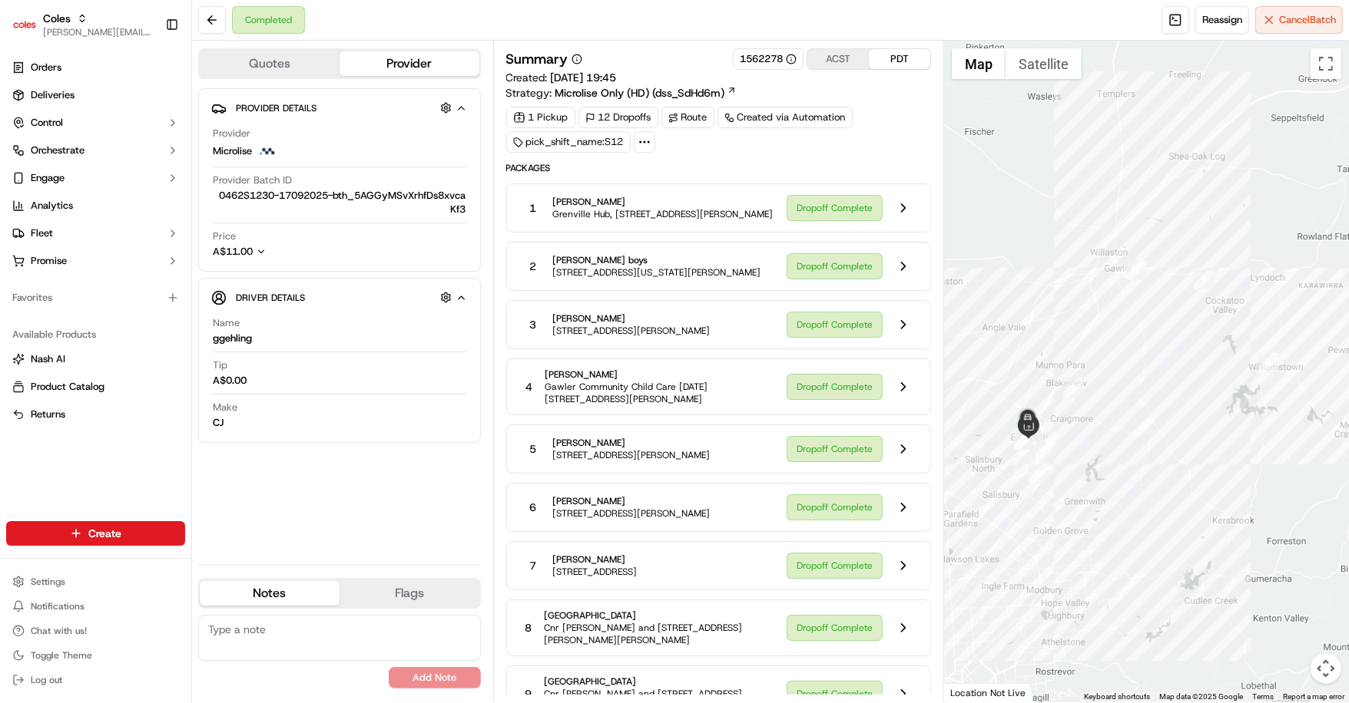
click at [644, 141] on circle at bounding box center [645, 142] width 2 height 2
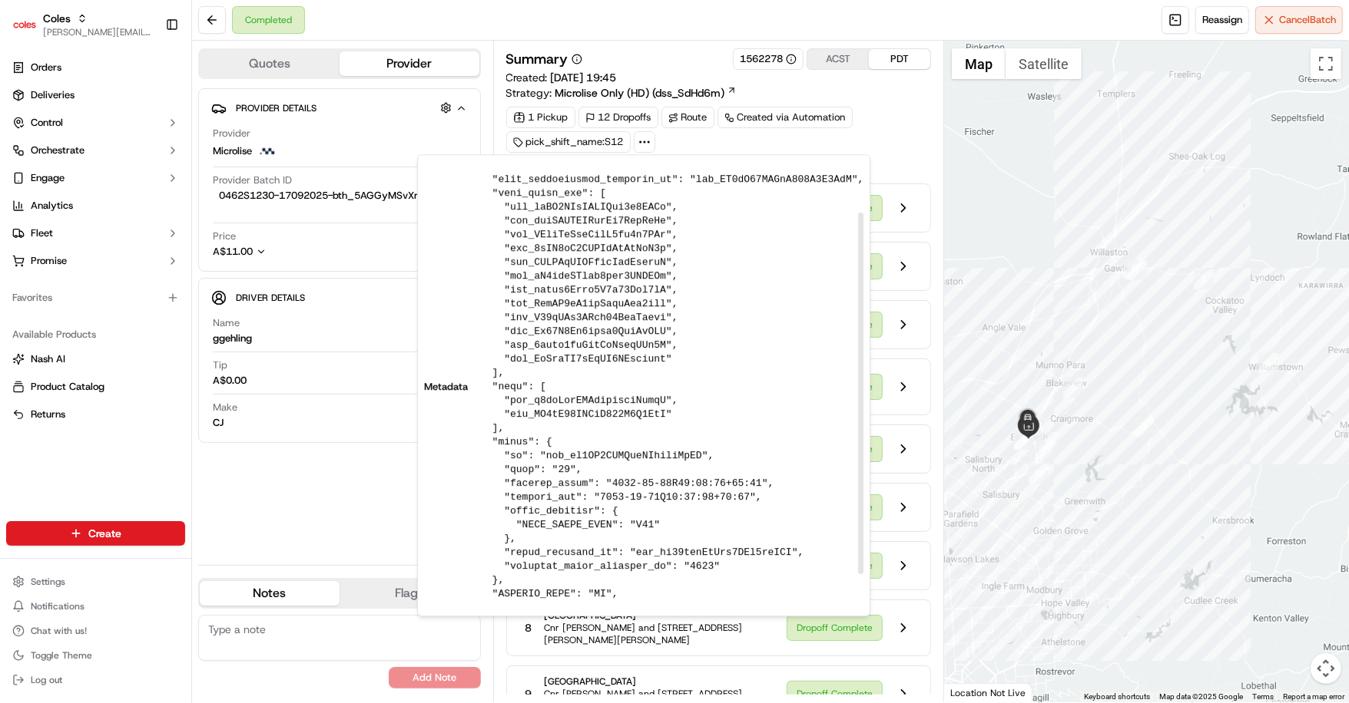
scroll to position [51, 0]
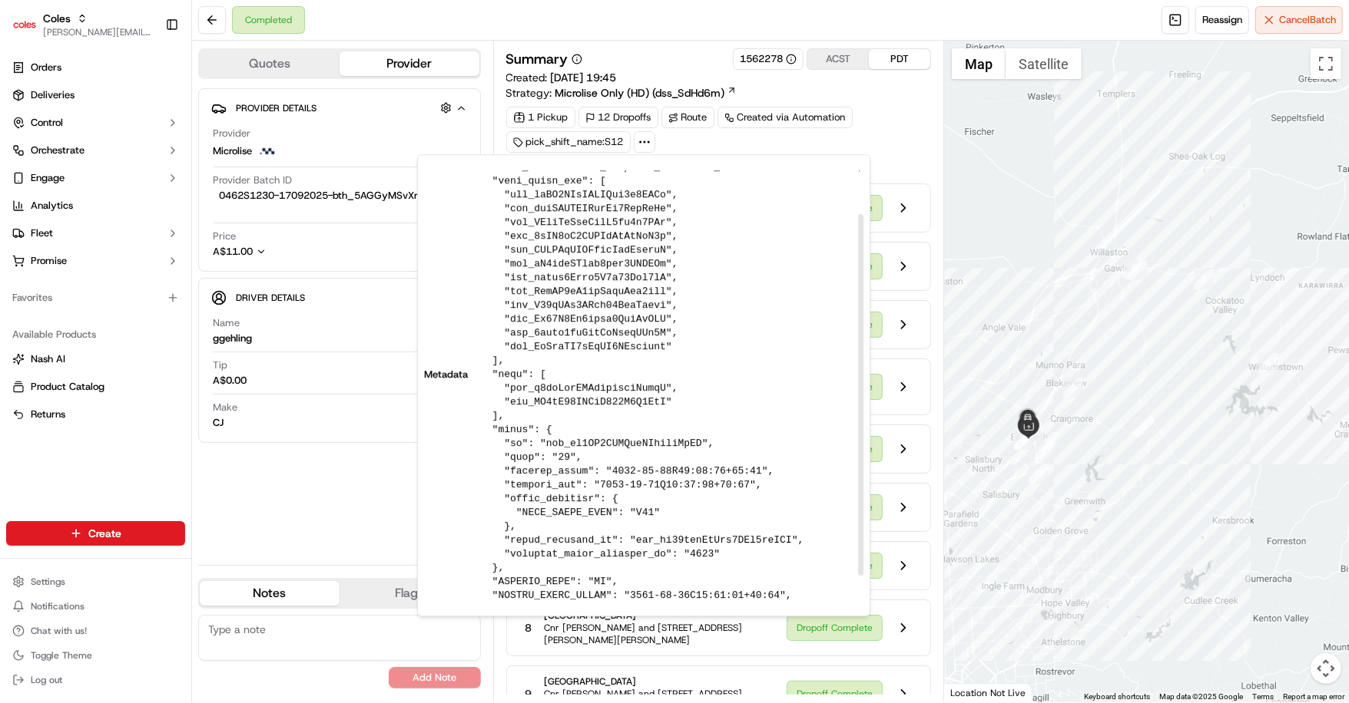
click at [613, 388] on pre at bounding box center [671, 374] width 383 height 511
copy pre "rte_o2bpMvkMBJzgeuzehUymsQ"
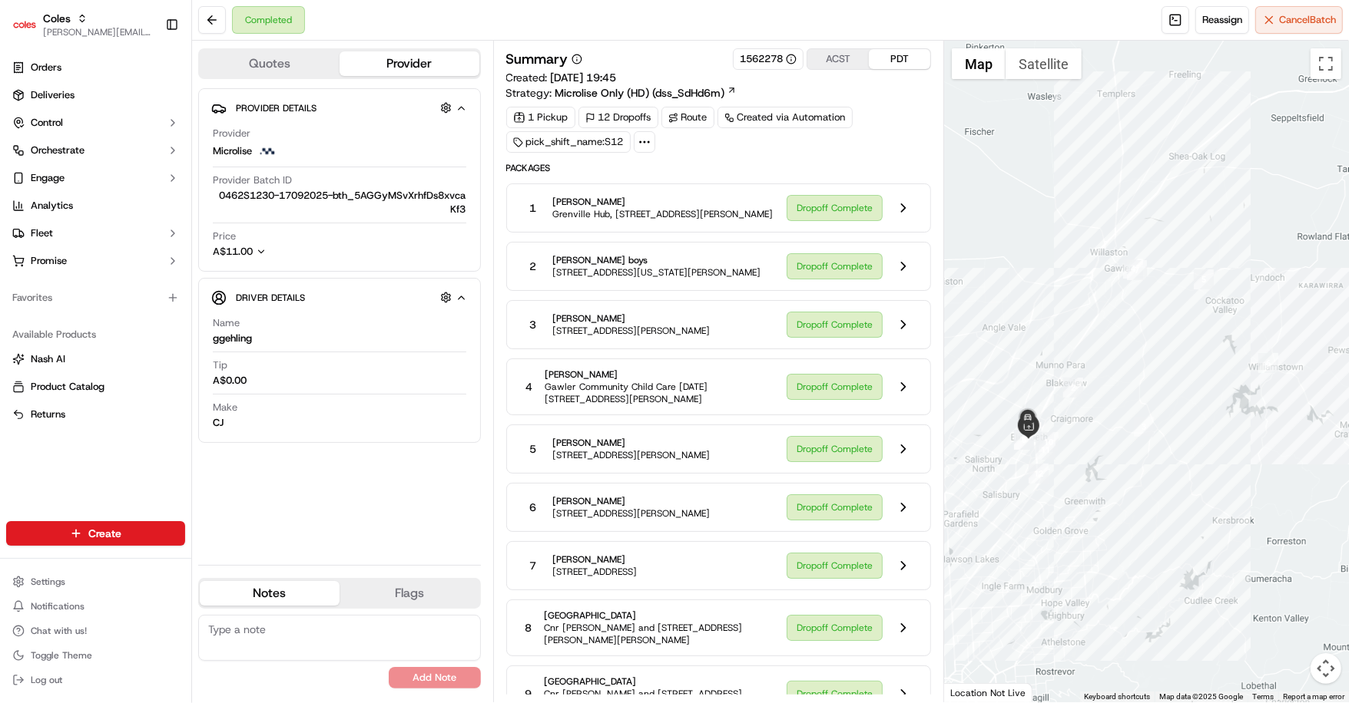
click at [644, 145] on icon at bounding box center [644, 142] width 14 height 14
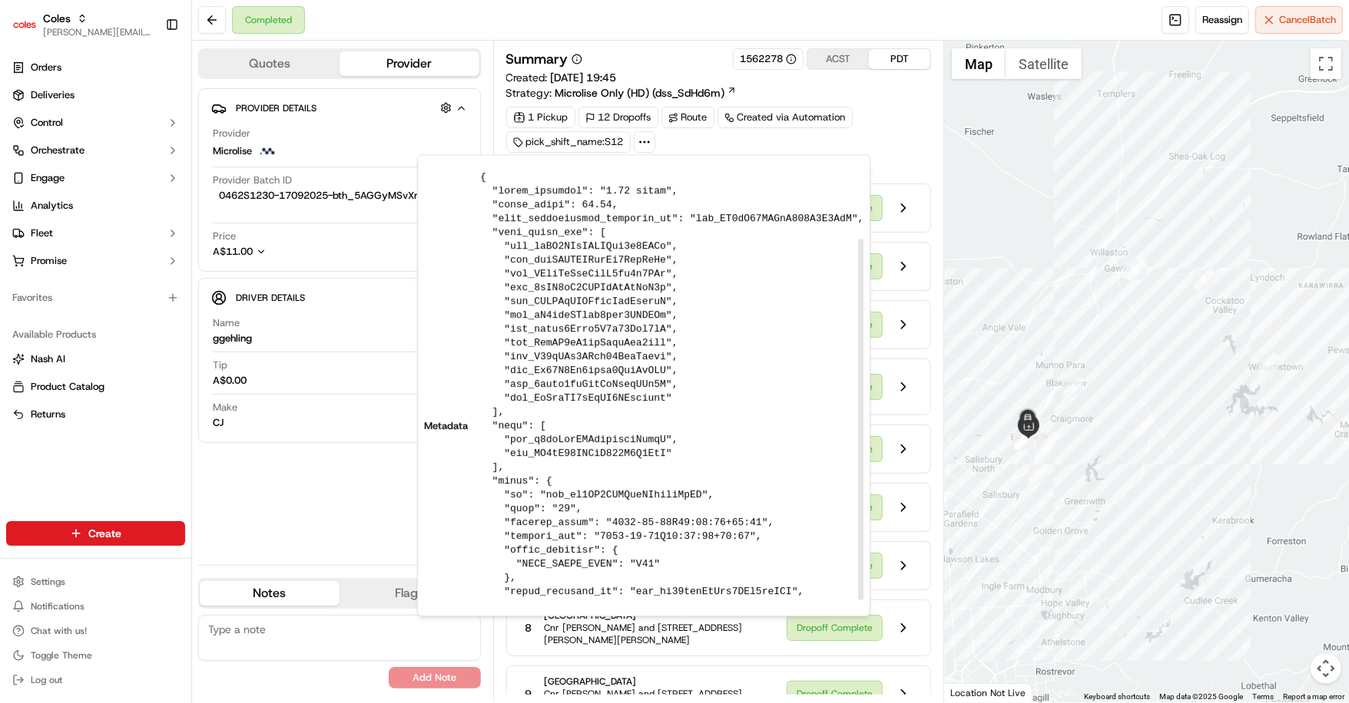
scroll to position [81, 0]
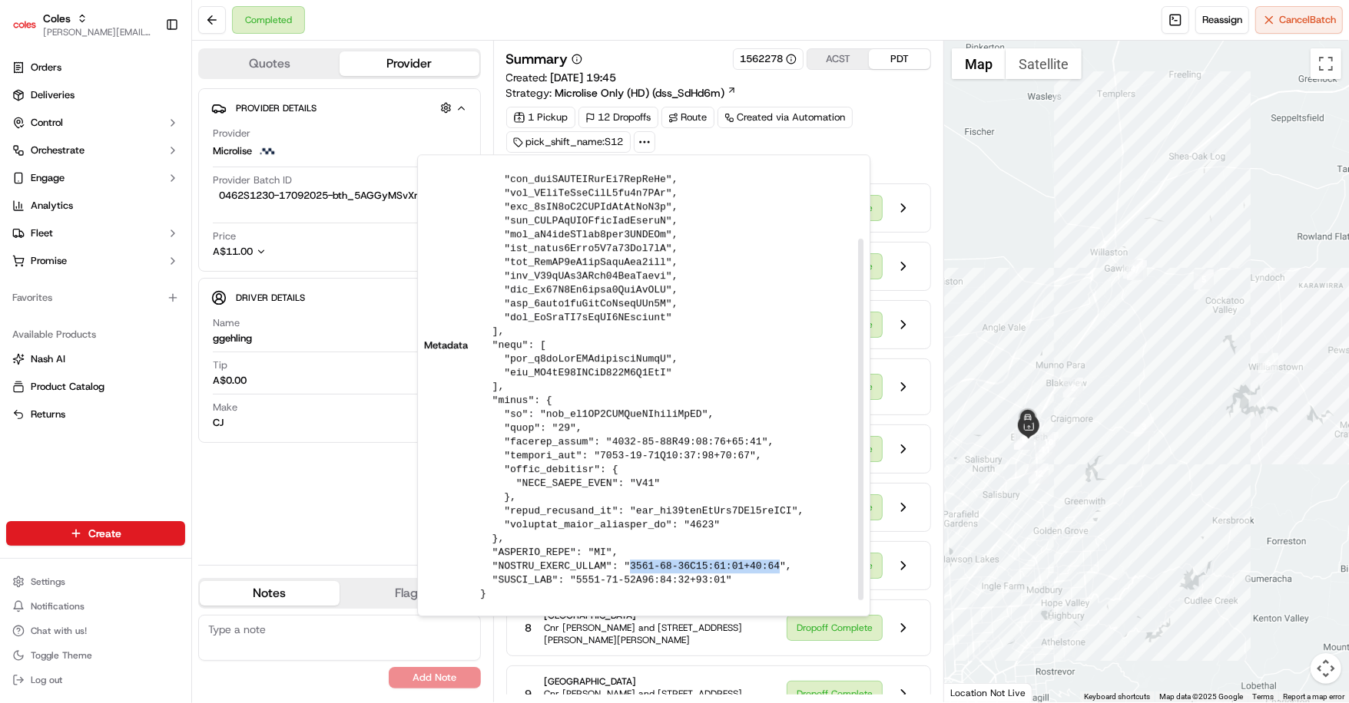
drag, startPoint x: 629, startPoint y: 570, endPoint x: 779, endPoint y: 569, distance: 150.5
click at [779, 569] on pre at bounding box center [671, 345] width 383 height 511
drag, startPoint x: 575, startPoint y: 580, endPoint x: 686, endPoint y: 580, distance: 110.6
click at [686, 580] on pre at bounding box center [671, 345] width 383 height 511
drag, startPoint x: 763, startPoint y: 579, endPoint x: 482, endPoint y: 567, distance: 281.3
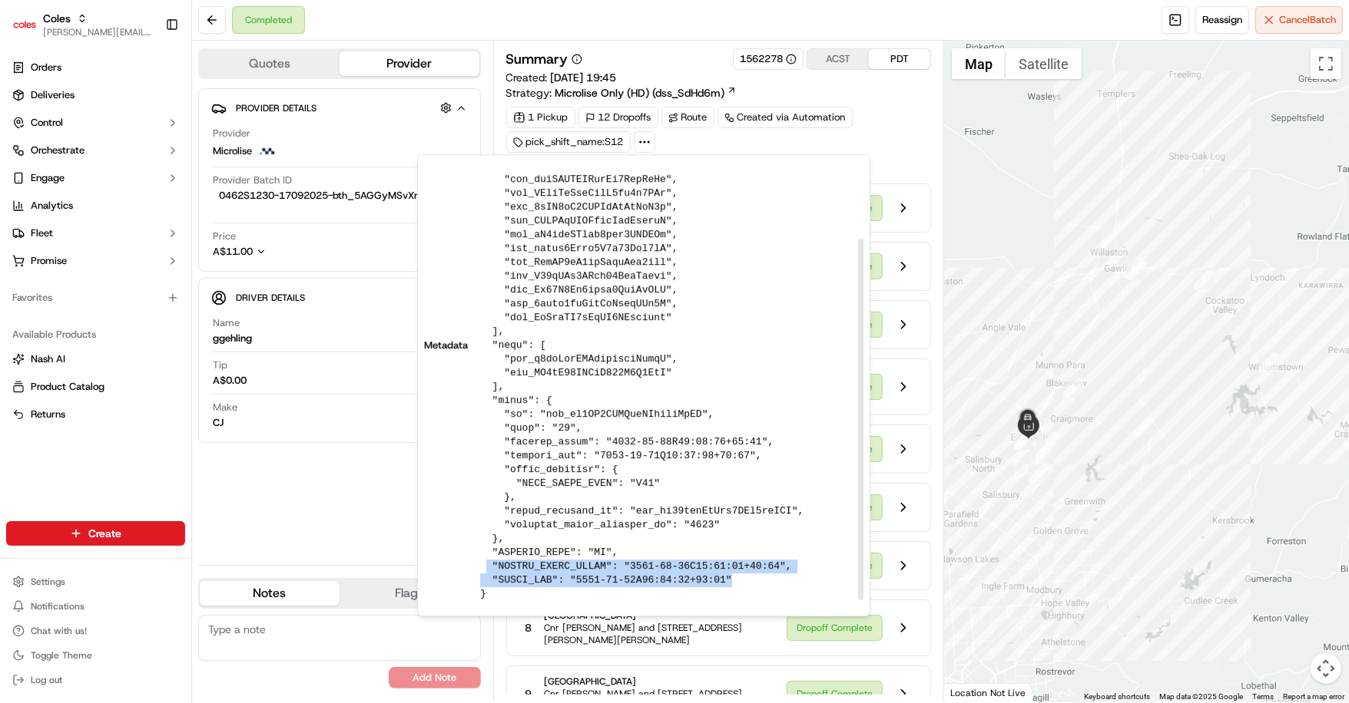
click at [482, 567] on pre at bounding box center [671, 345] width 383 height 511
copy pre ""ACTUAL_ROUTE_START": "2025-09-16T20:58:01+00:00", "ROUTE_END": "2025-09-17T02:…"
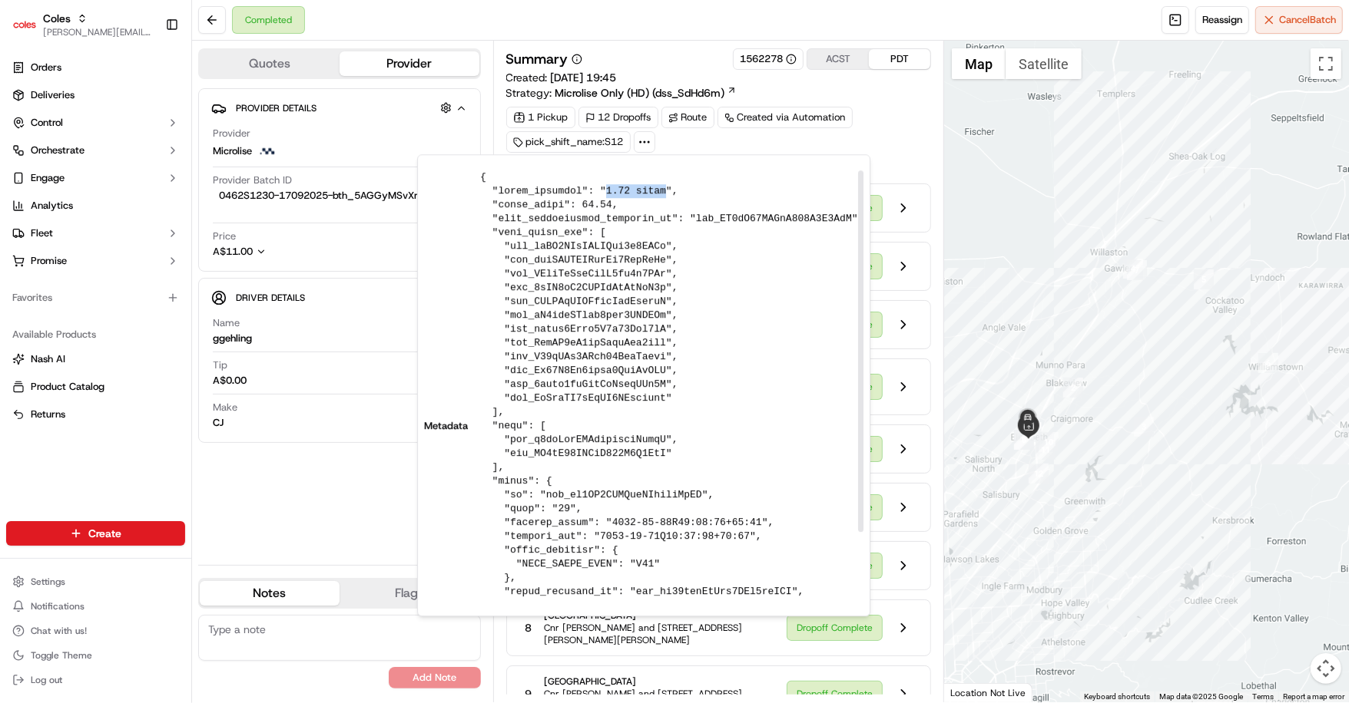
drag, startPoint x: 604, startPoint y: 192, endPoint x: 664, endPoint y: 193, distance: 59.1
click at [664, 193] on pre at bounding box center [671, 425] width 383 height 511
copy pre "3.74 hours"
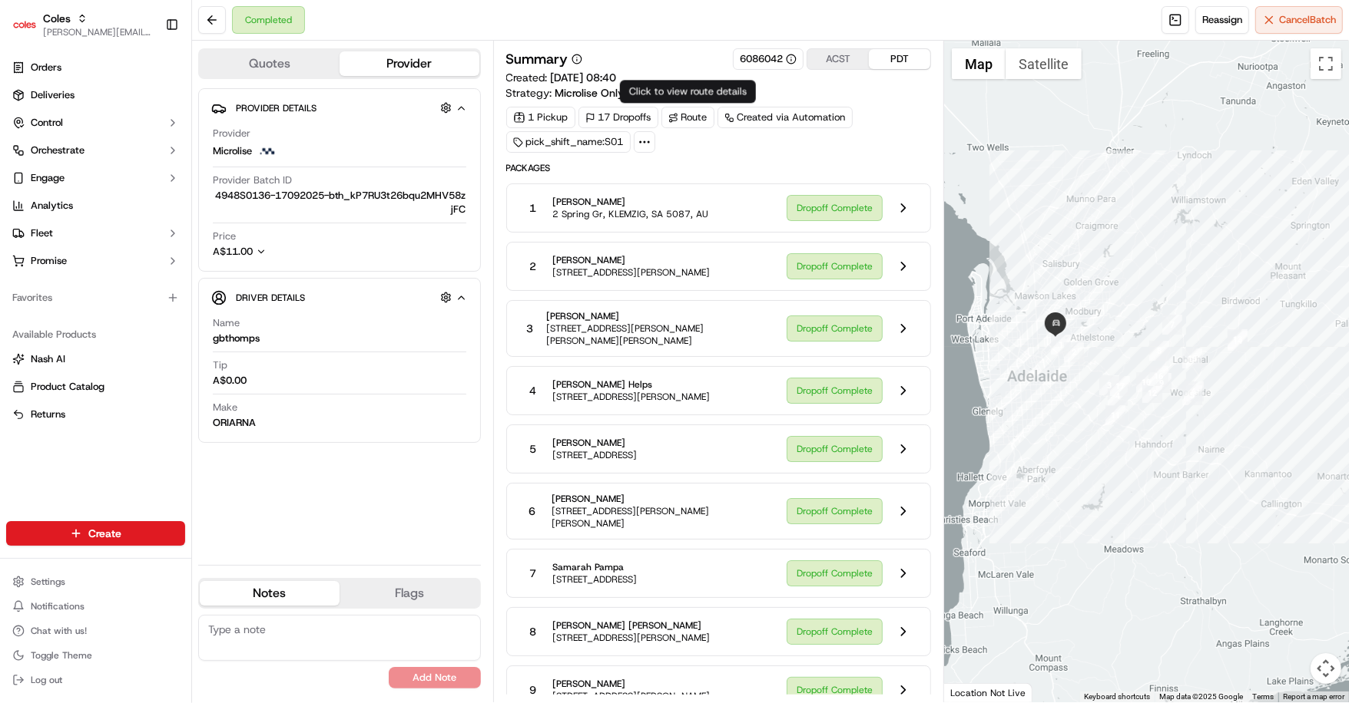
click at [650, 138] on div at bounding box center [645, 142] width 22 height 22
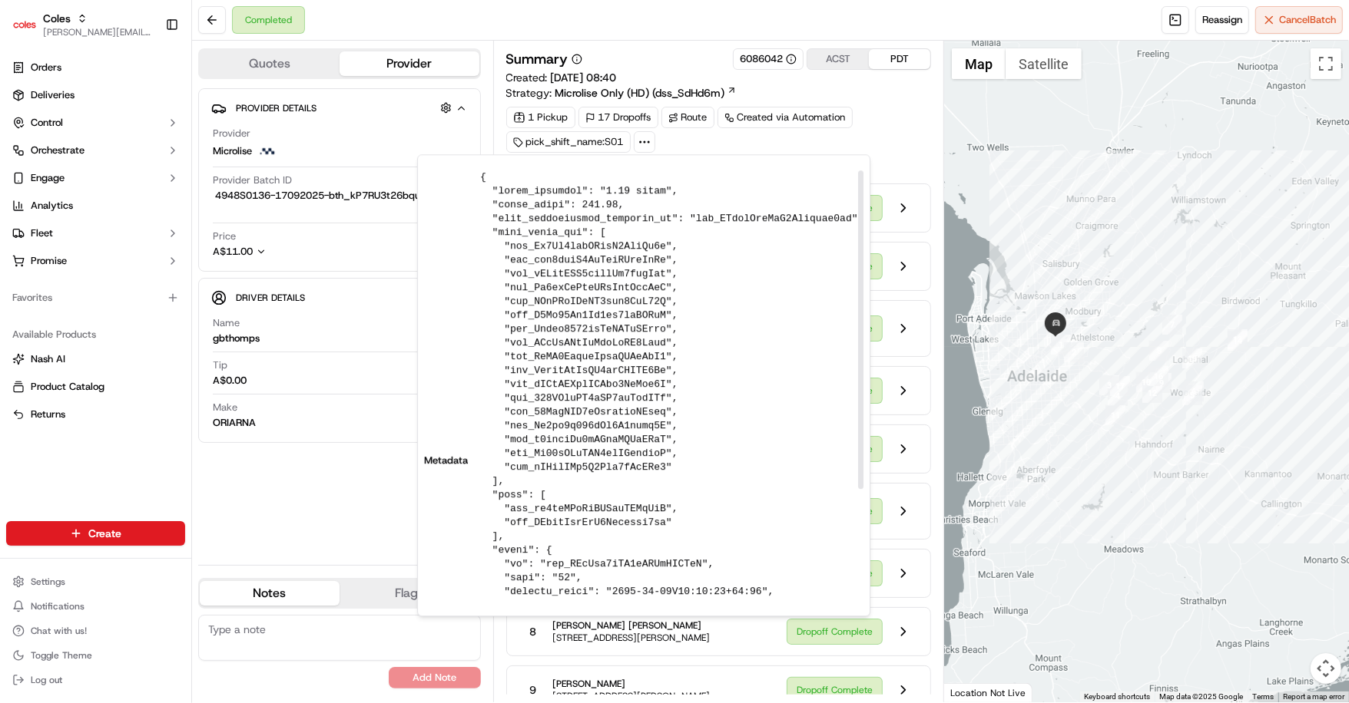
scroll to position [150, 0]
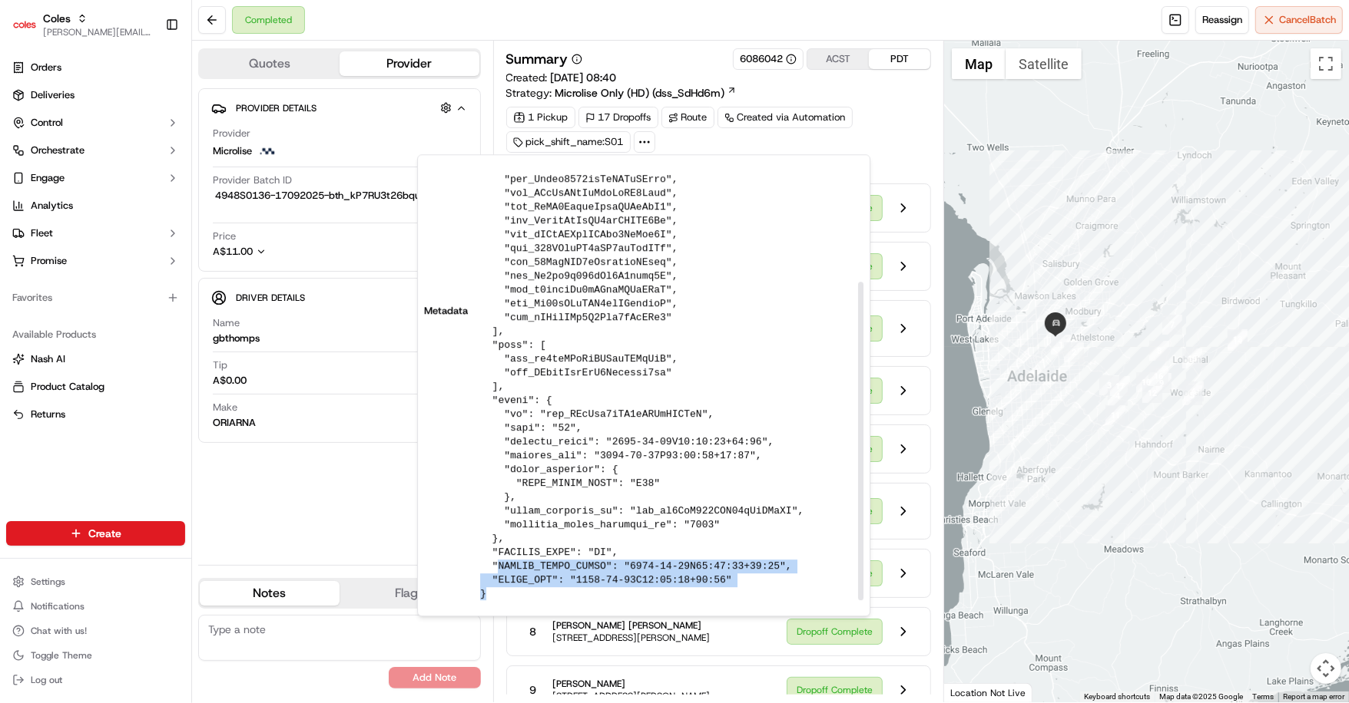
drag, startPoint x: 495, startPoint y: 562, endPoint x: 829, endPoint y: 599, distance: 336.8
click at [829, 562] on pre at bounding box center [671, 311] width 383 height 581
click at [746, 562] on pre at bounding box center [671, 311] width 383 height 581
drag, startPoint x: 746, startPoint y: 575, endPoint x: 467, endPoint y: 563, distance: 279.0
click at [467, 562] on div "Metadata" at bounding box center [643, 311] width 439 height 581
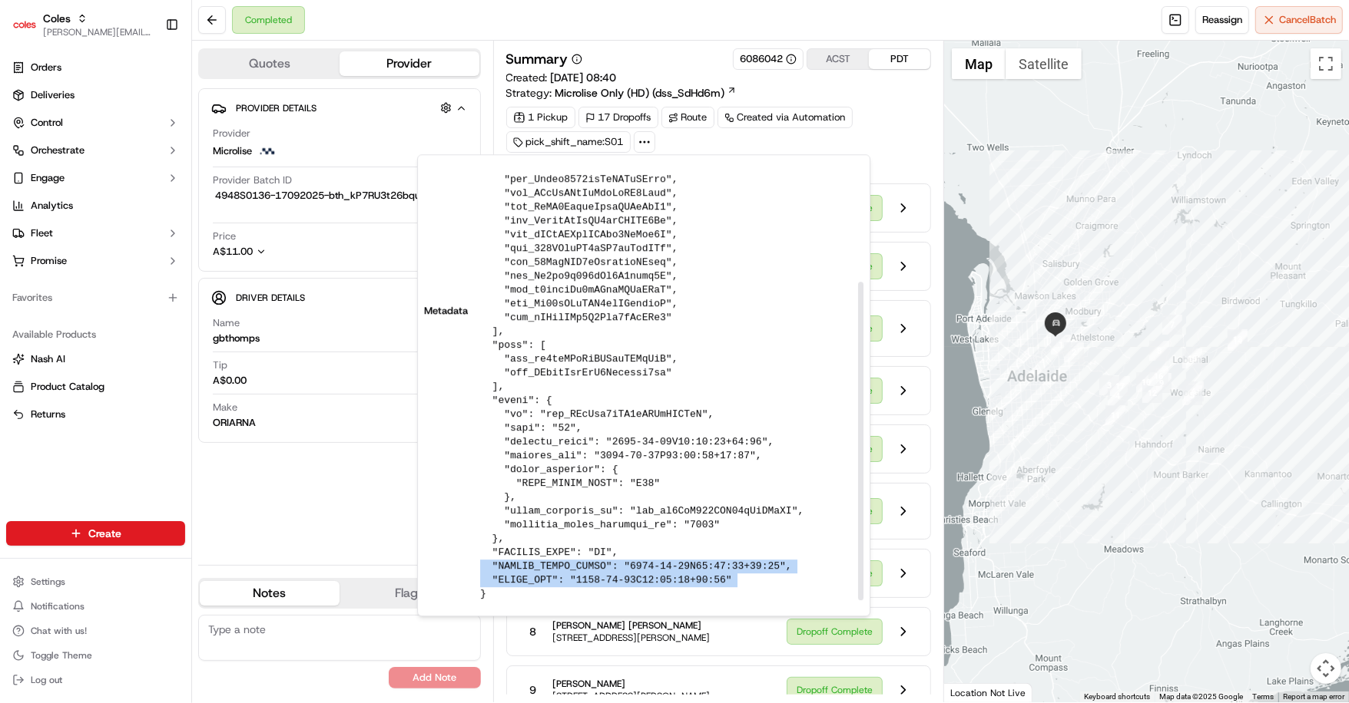
copy pre ""ACTUAL_ROUTE_START": "[DATE]T03:54:35+00:00", "ROUTE_END": "[DATE]T11:03:43+00…"
